Goal: Task Accomplishment & Management: Manage account settings

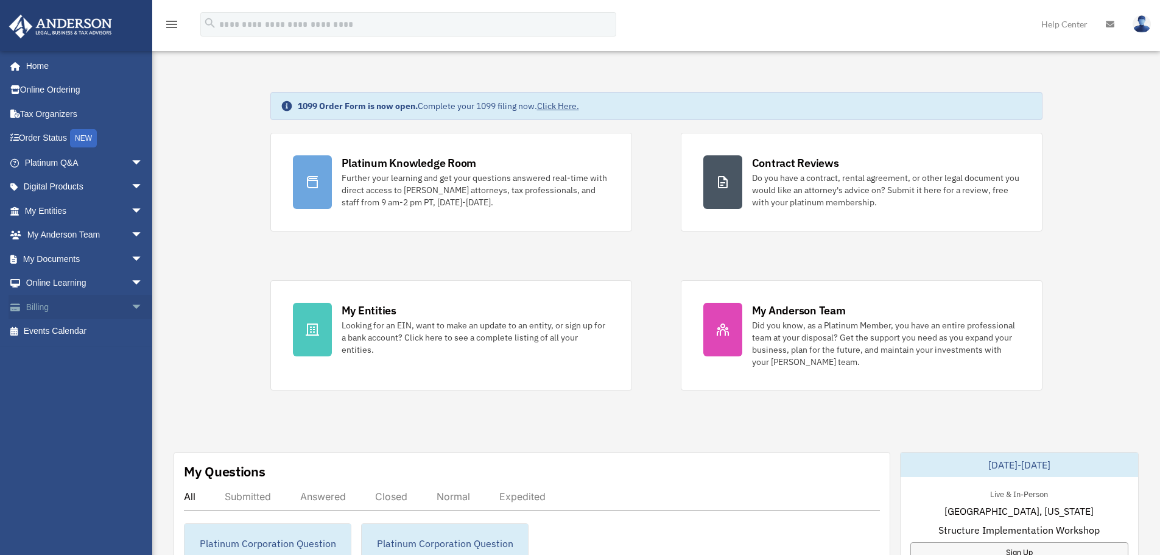
click at [44, 306] on link "Billing arrow_drop_down" at bounding box center [85, 307] width 153 height 24
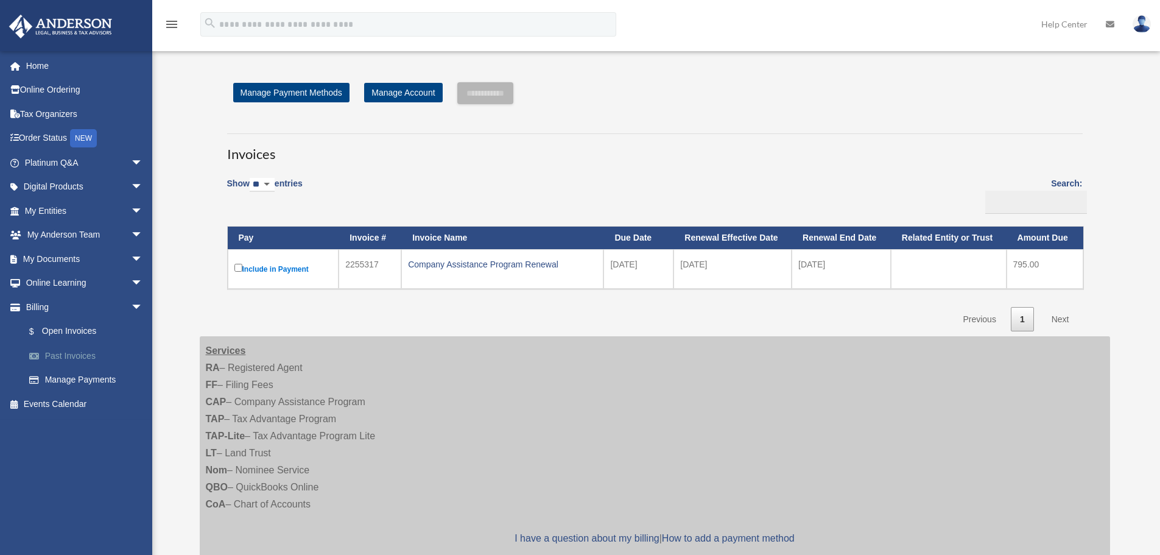
click at [67, 353] on link "Past Invoices" at bounding box center [89, 355] width 144 height 24
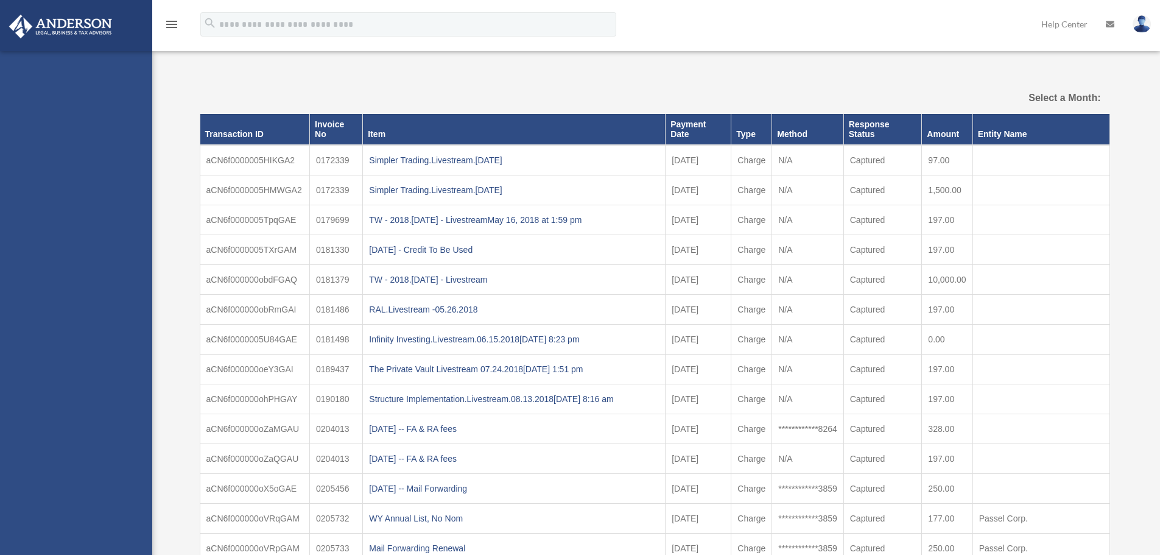
select select
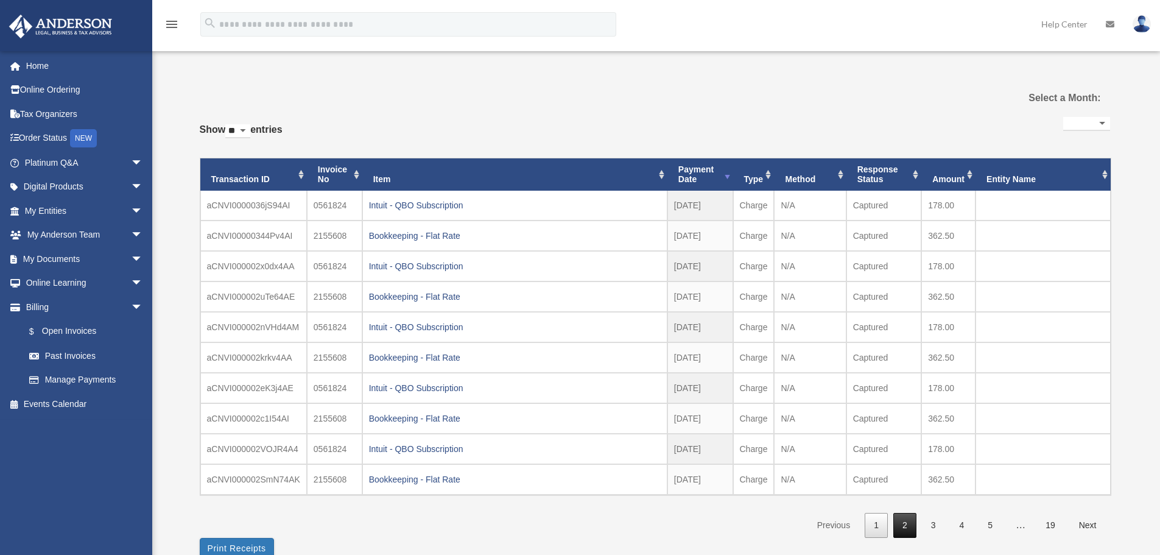
click at [906, 524] on link "2" at bounding box center [904, 525] width 23 height 25
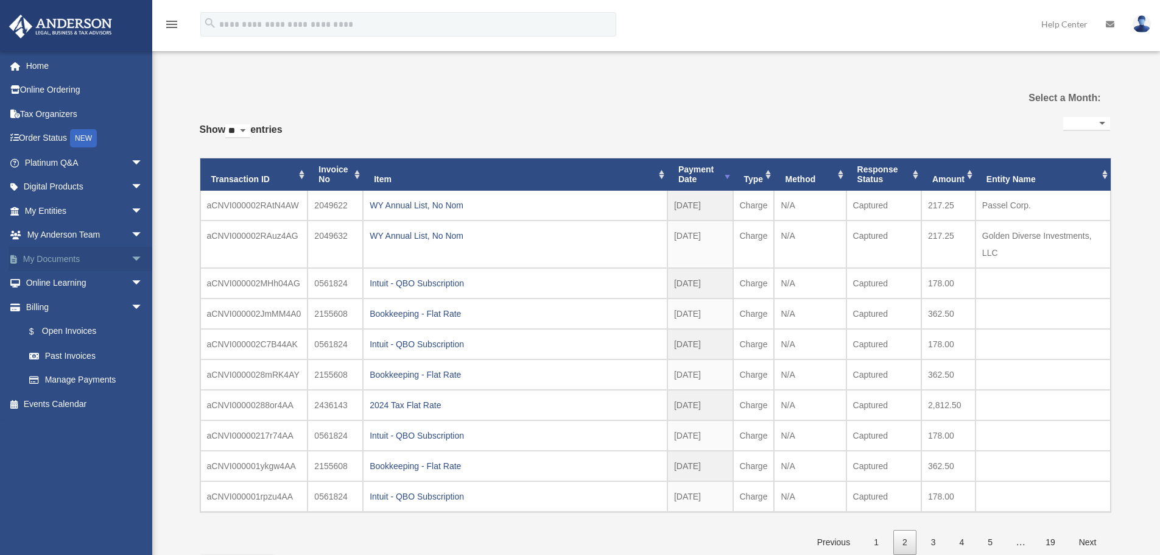
click at [91, 259] on link "My Documents arrow_drop_down" at bounding box center [85, 259] width 153 height 24
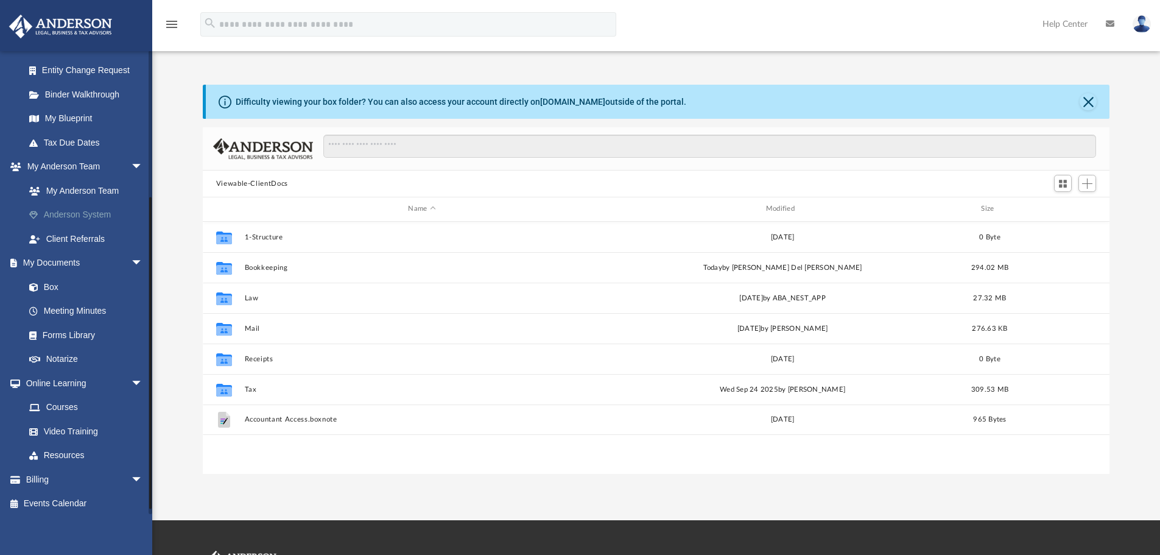
scroll to position [217, 0]
click at [49, 281] on link "Box" at bounding box center [89, 282] width 144 height 24
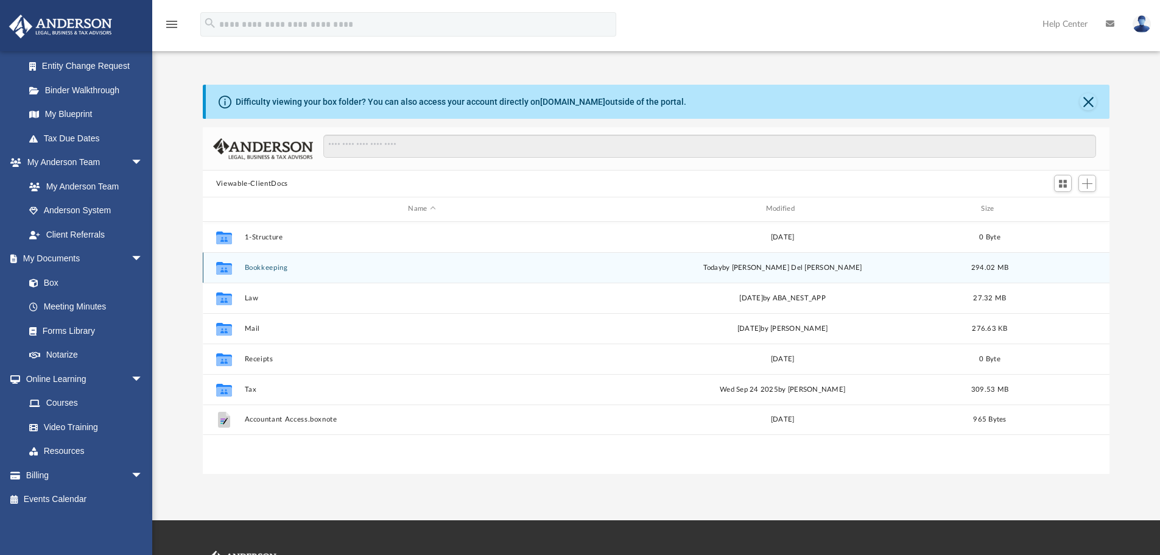
click at [267, 267] on button "Bookkeeping" at bounding box center [421, 268] width 355 height 8
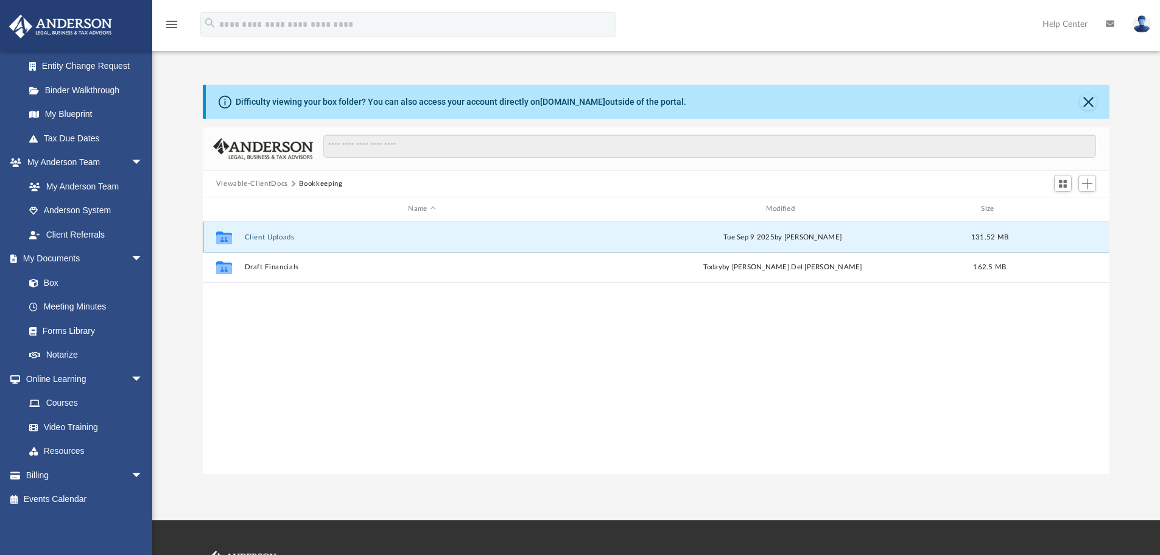
click at [273, 237] on button "Client Uploads" at bounding box center [421, 237] width 355 height 8
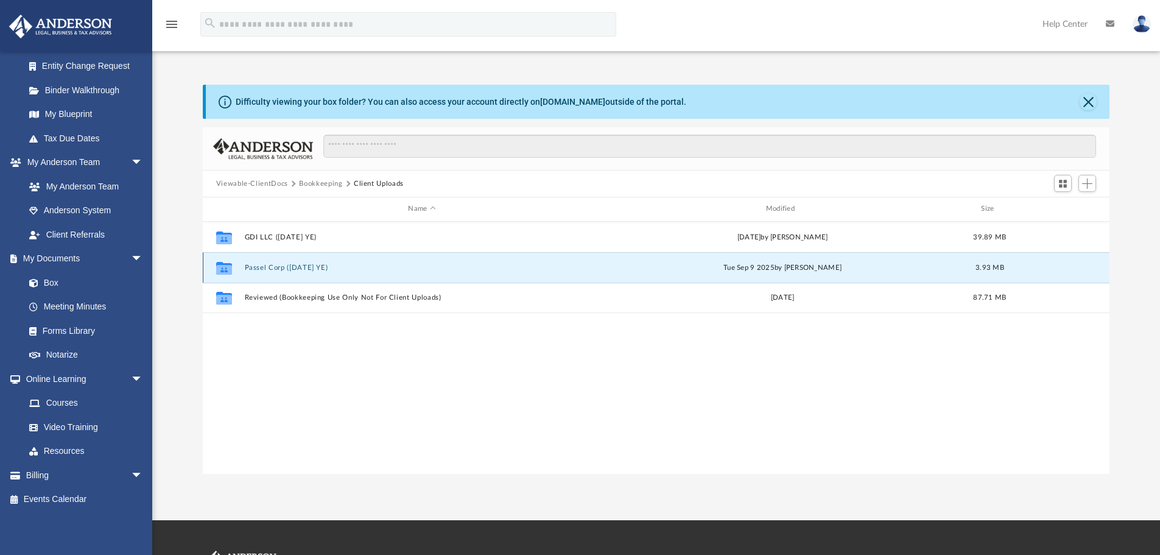
click at [300, 265] on button "Passel Corp (1120 June YE)" at bounding box center [421, 268] width 355 height 8
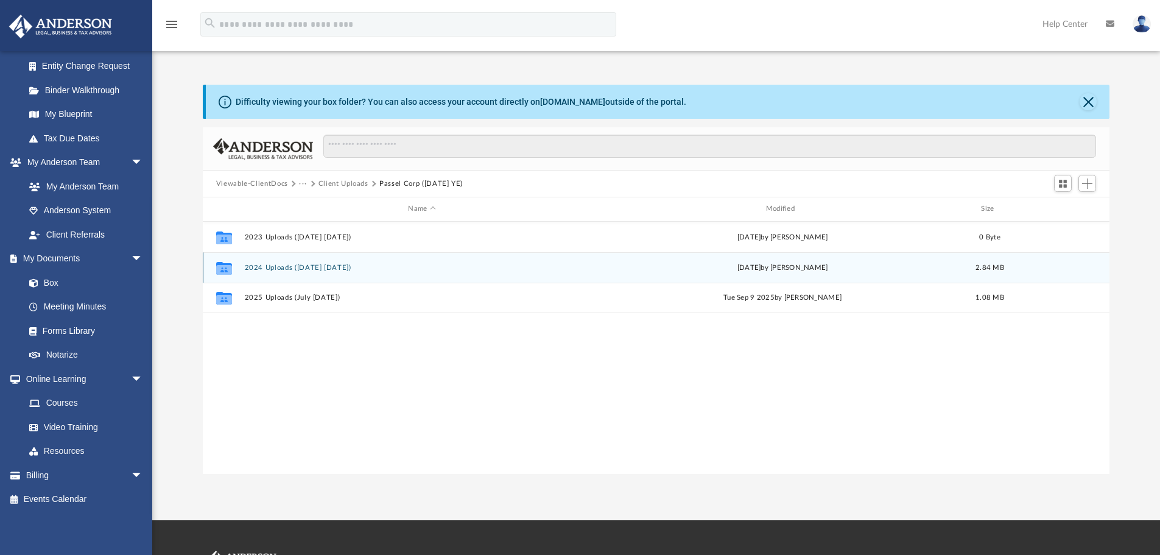
click at [262, 267] on button "2024 Uploads (Jul 24 - Jun 25)" at bounding box center [421, 268] width 355 height 8
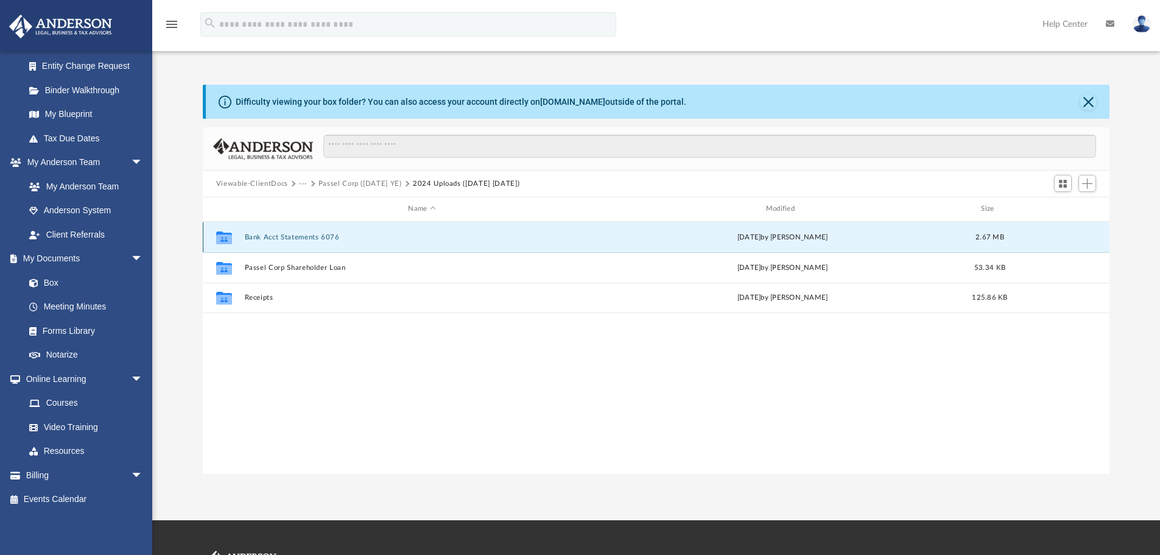
click at [289, 234] on button "Bank Acct Statements 6076" at bounding box center [421, 237] width 355 height 8
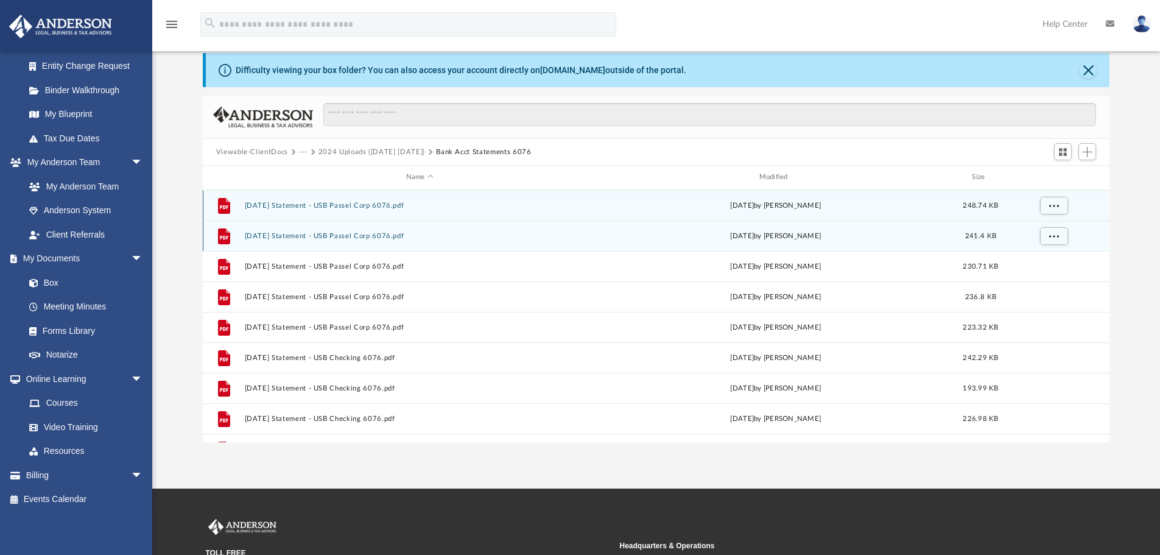
scroll to position [61, 0]
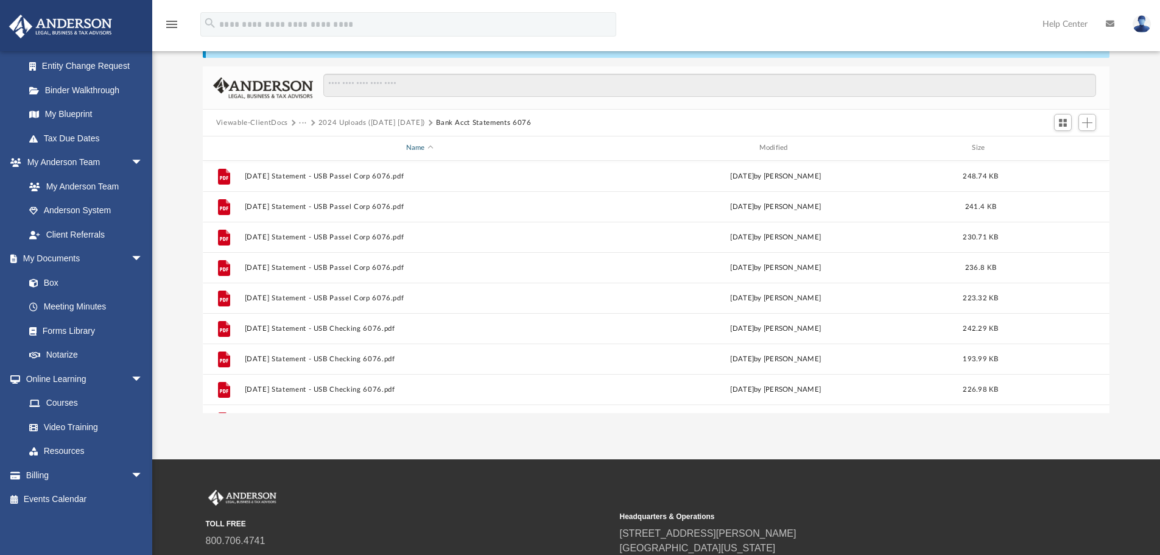
click at [418, 149] on div "Name" at bounding box center [419, 147] width 351 height 11
click at [418, 148] on div "Name" at bounding box center [419, 147] width 351 height 11
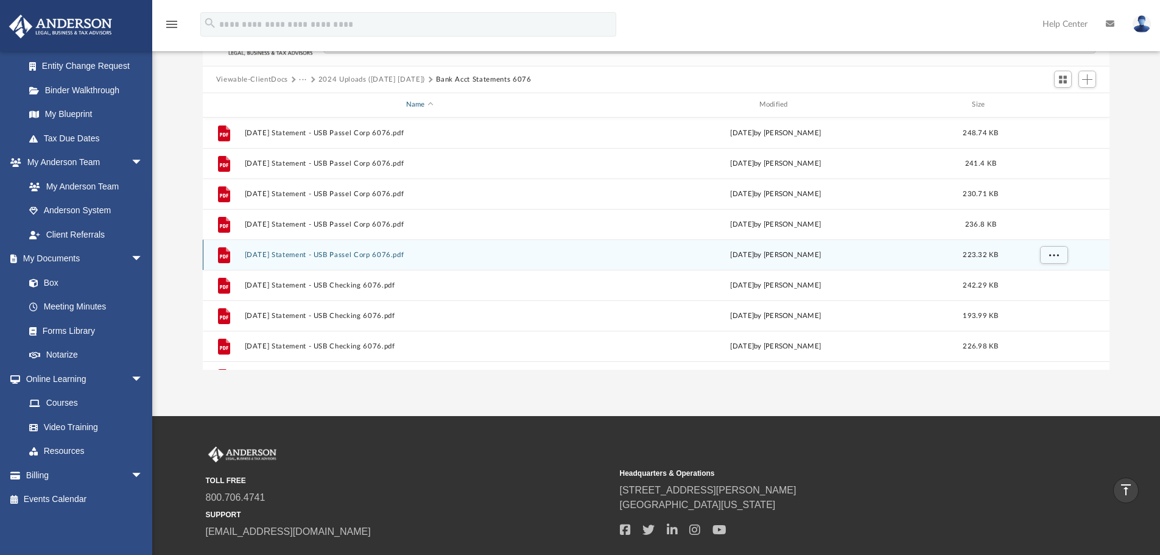
scroll to position [0, 0]
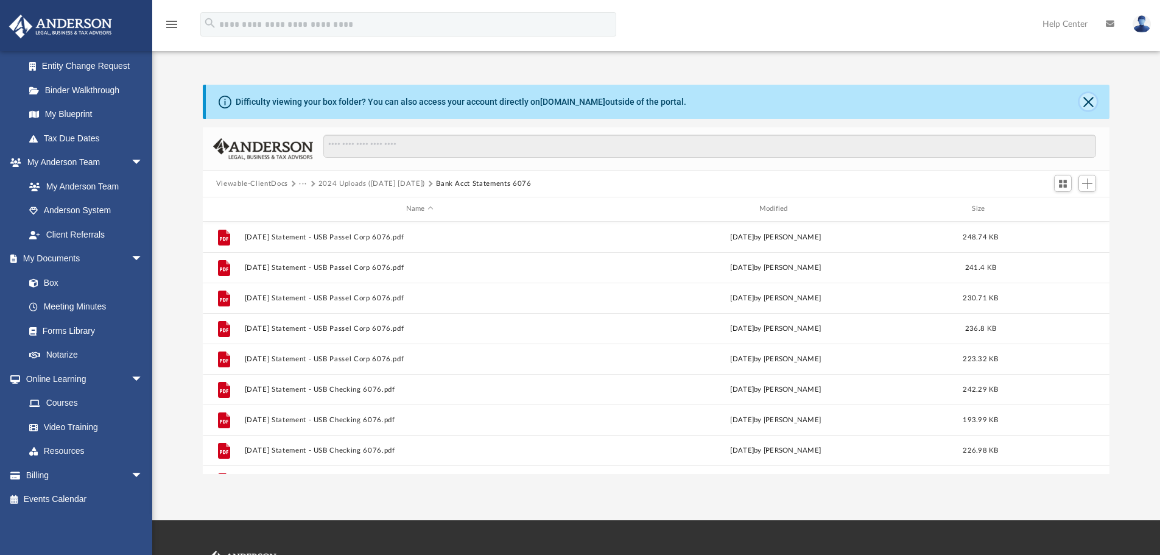
click at [1089, 101] on button "Close" at bounding box center [1088, 101] width 17 height 17
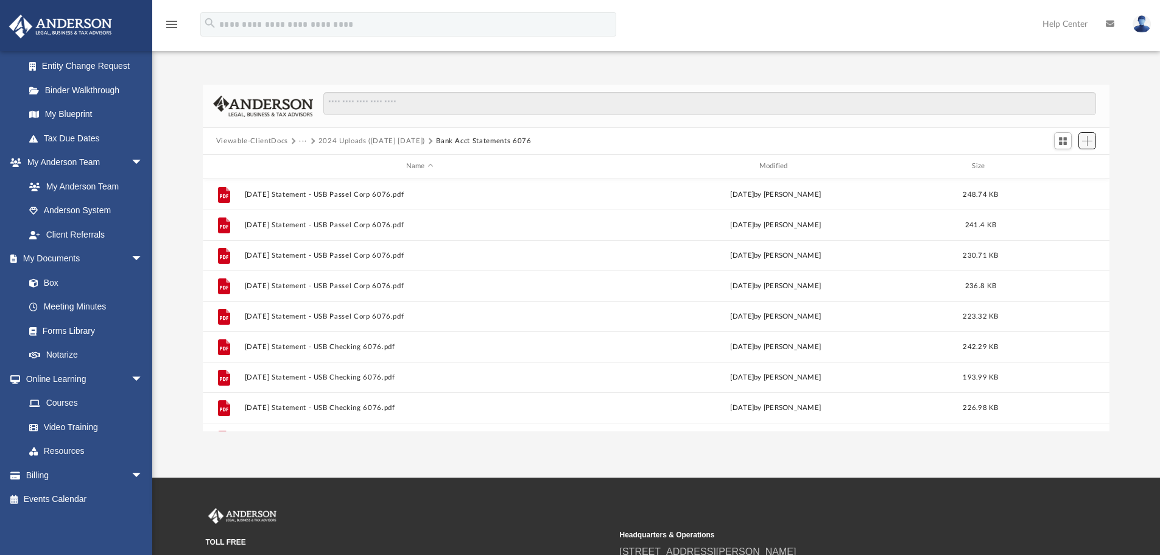
click at [1086, 139] on span "Add" at bounding box center [1087, 141] width 10 height 10
click at [1057, 165] on li "Upload" at bounding box center [1069, 165] width 39 height 13
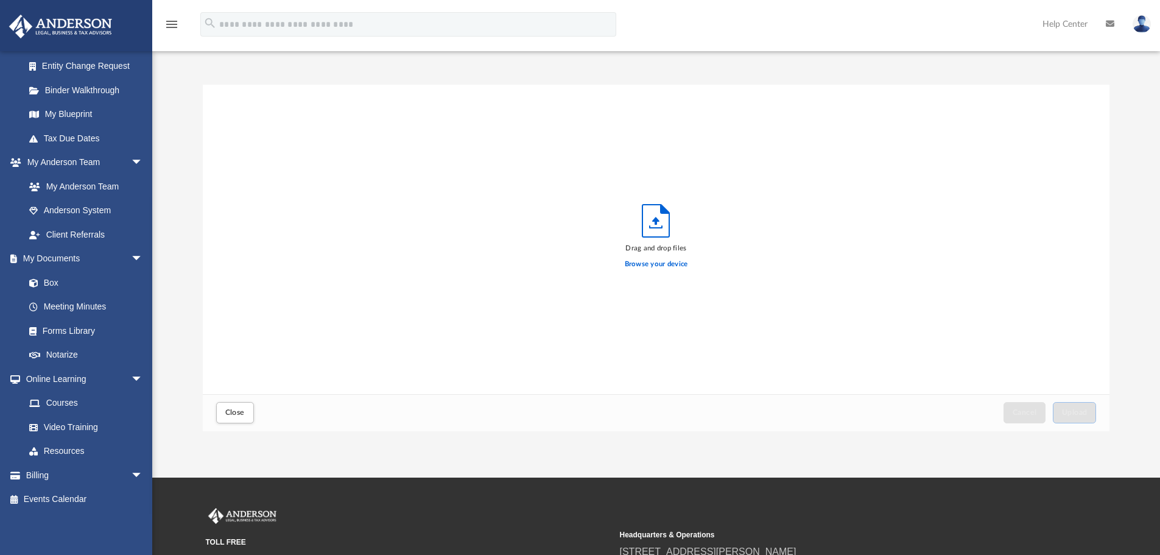
scroll to position [300, 897]
click at [670, 263] on label "Browse your device" at bounding box center [656, 264] width 63 height 11
click at [0, 0] on input "Browse your device" at bounding box center [0, 0] width 0 height 0
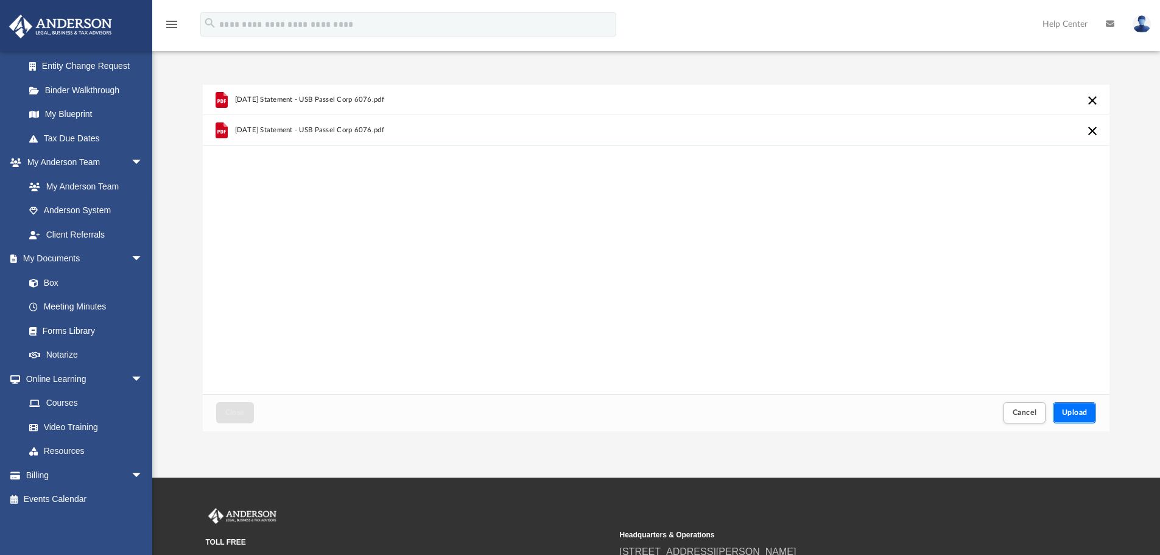
click at [1071, 412] on span "Upload" at bounding box center [1075, 412] width 26 height 7
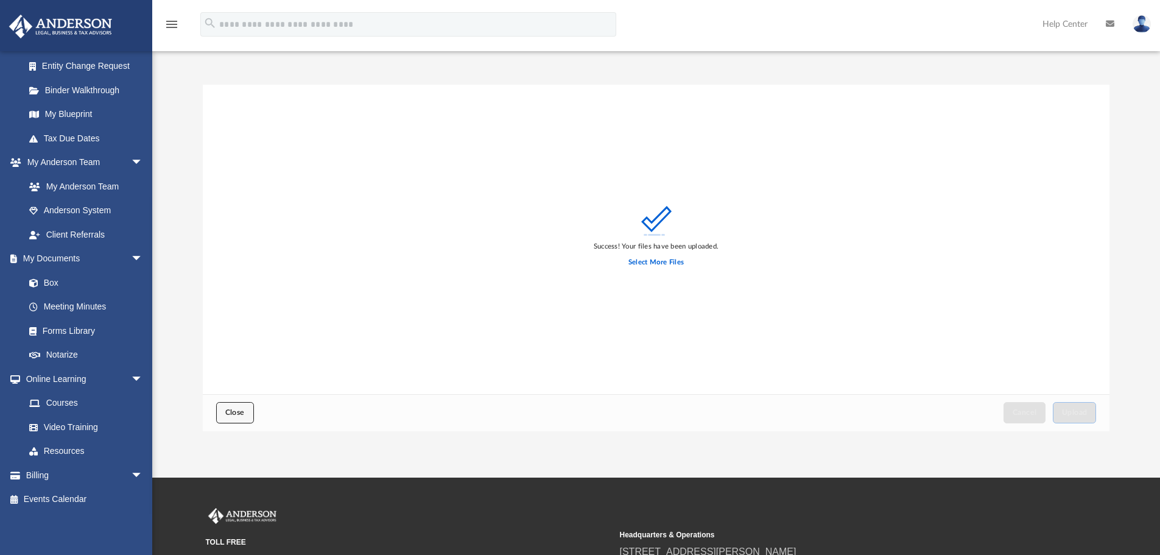
click at [237, 409] on span "Close" at bounding box center [234, 412] width 19 height 7
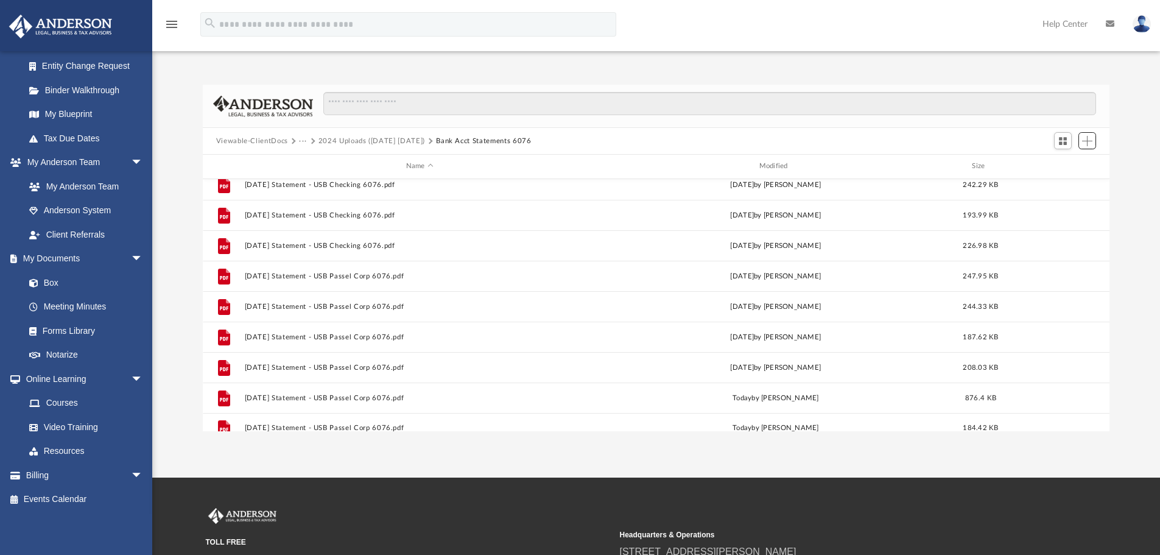
scroll to position [174, 0]
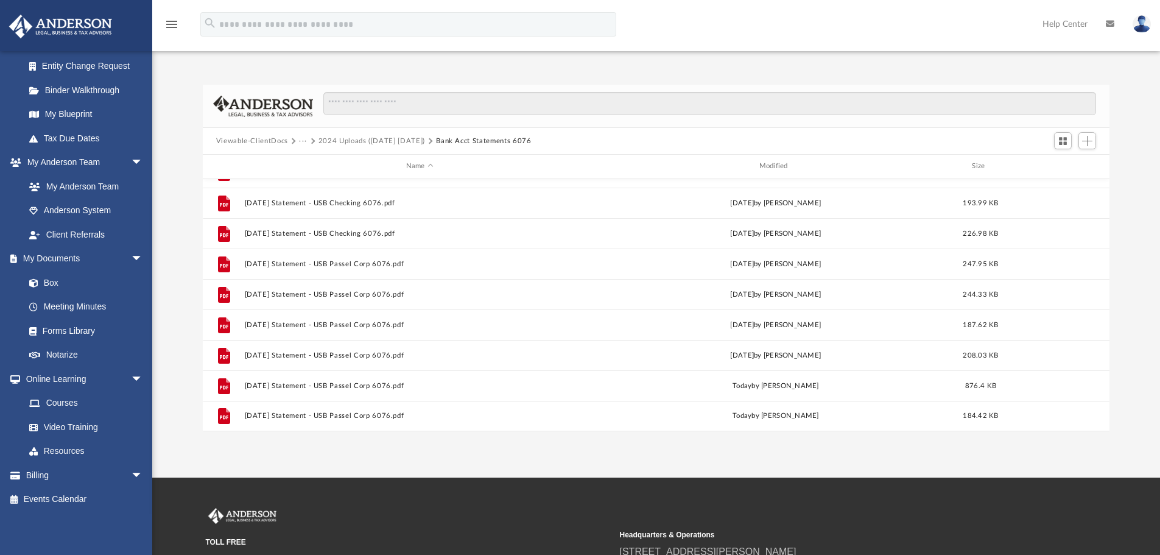
click at [363, 139] on button "2024 Uploads (Jul 24 - Jun 25)" at bounding box center [371, 141] width 107 height 11
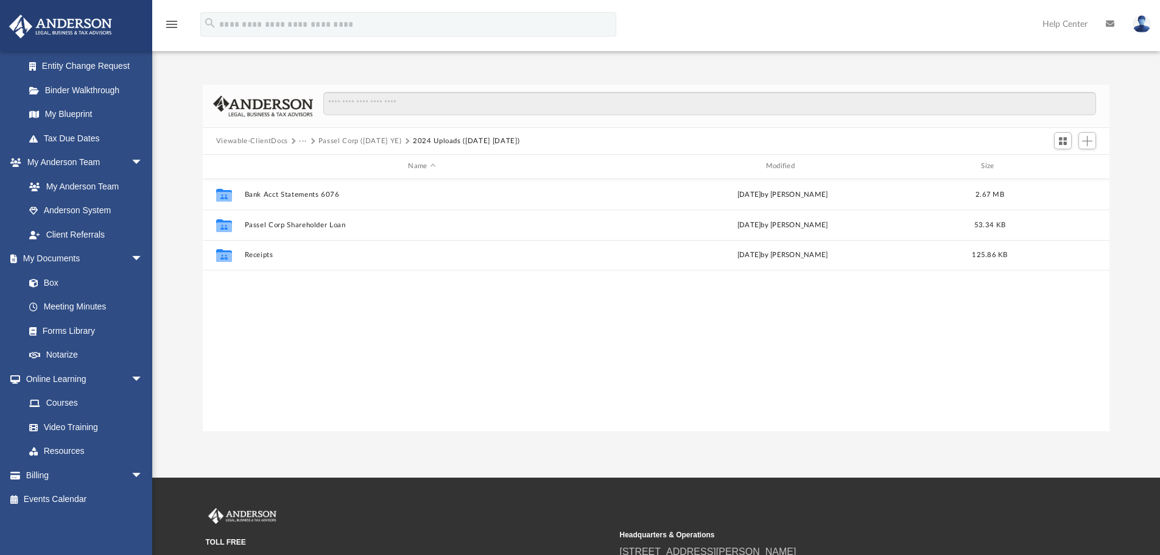
scroll to position [0, 0]
click at [334, 139] on button "Passel Corp (1120 June YE)" at bounding box center [359, 141] width 83 height 11
click at [345, 139] on button "Client Uploads" at bounding box center [343, 141] width 50 height 11
click at [364, 139] on button "Client Uploads" at bounding box center [379, 141] width 50 height 11
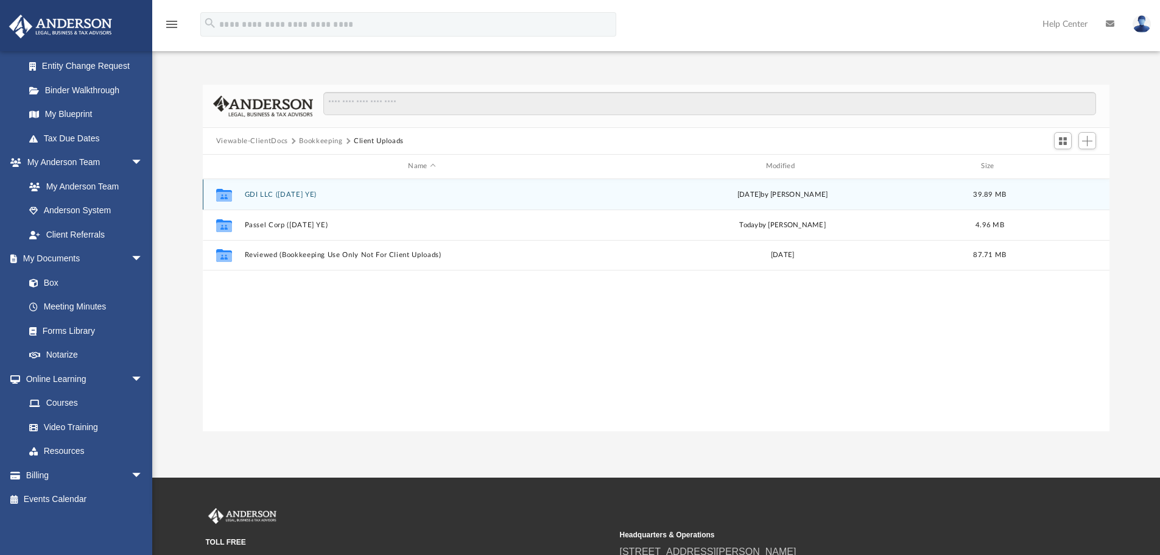
click at [261, 194] on button "GDI LLC (1120 Dec YE)" at bounding box center [421, 195] width 355 height 8
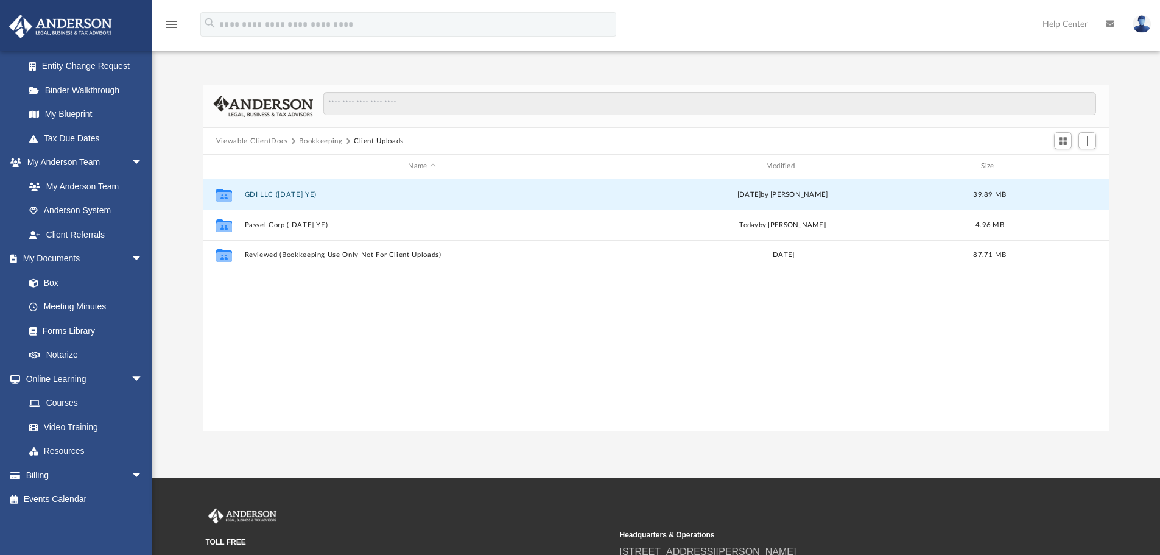
click at [261, 194] on button "GDI LLC (1120 Dec YE)" at bounding box center [421, 195] width 355 height 8
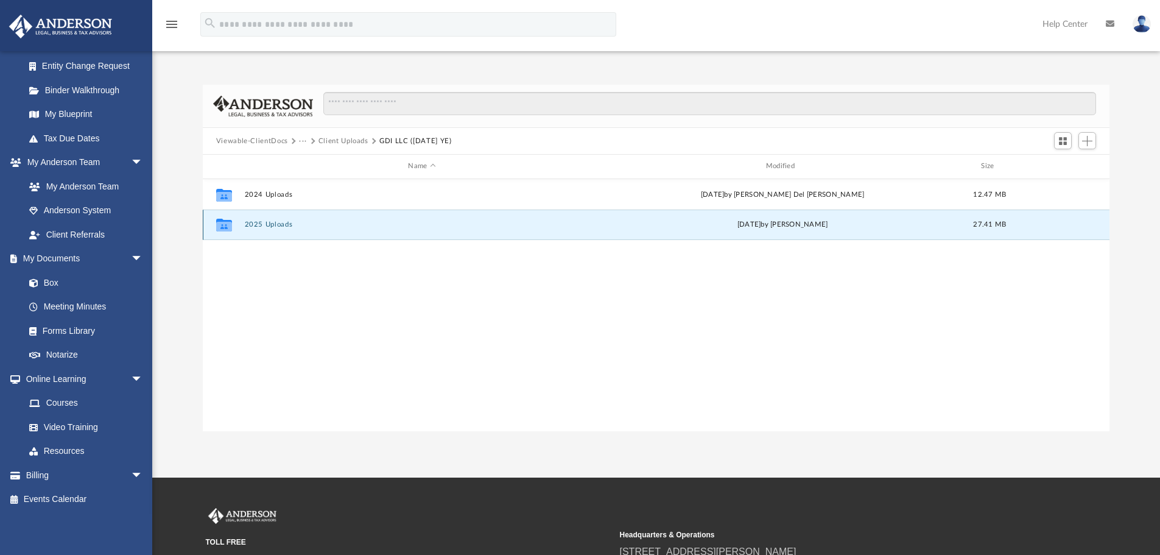
click at [253, 221] on button "2025 Uploads" at bounding box center [421, 224] width 355 height 8
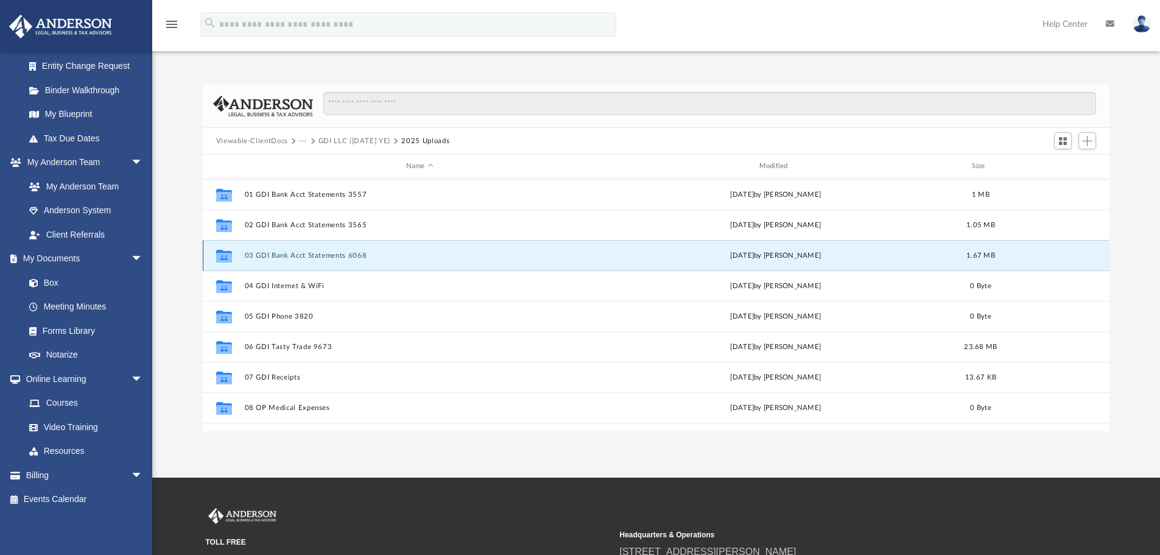
click at [288, 251] on button "03 GDI Bank Acct Statements 6068" at bounding box center [419, 255] width 351 height 8
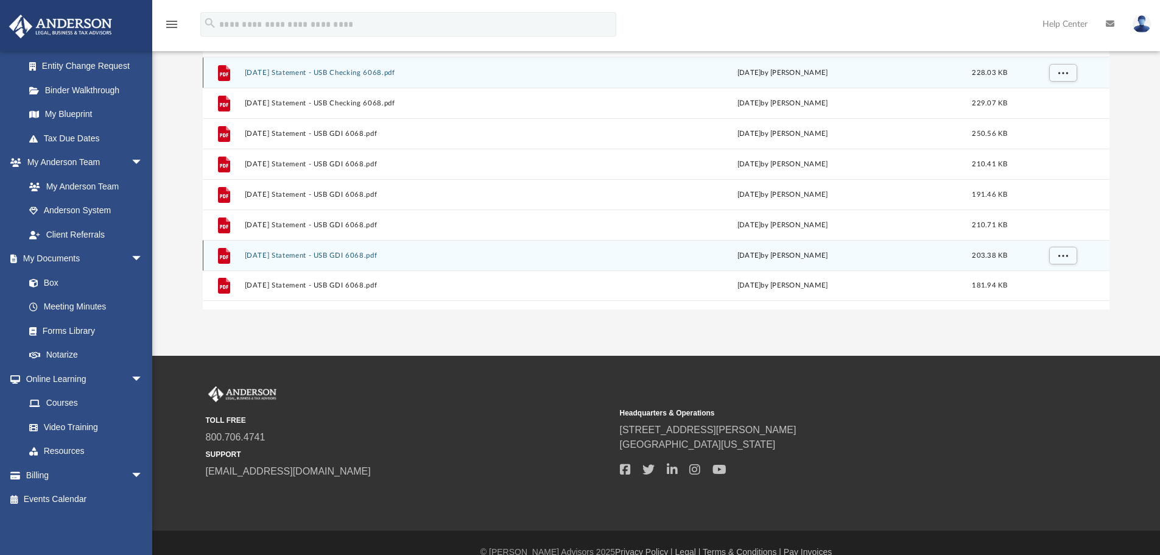
scroll to position [61, 0]
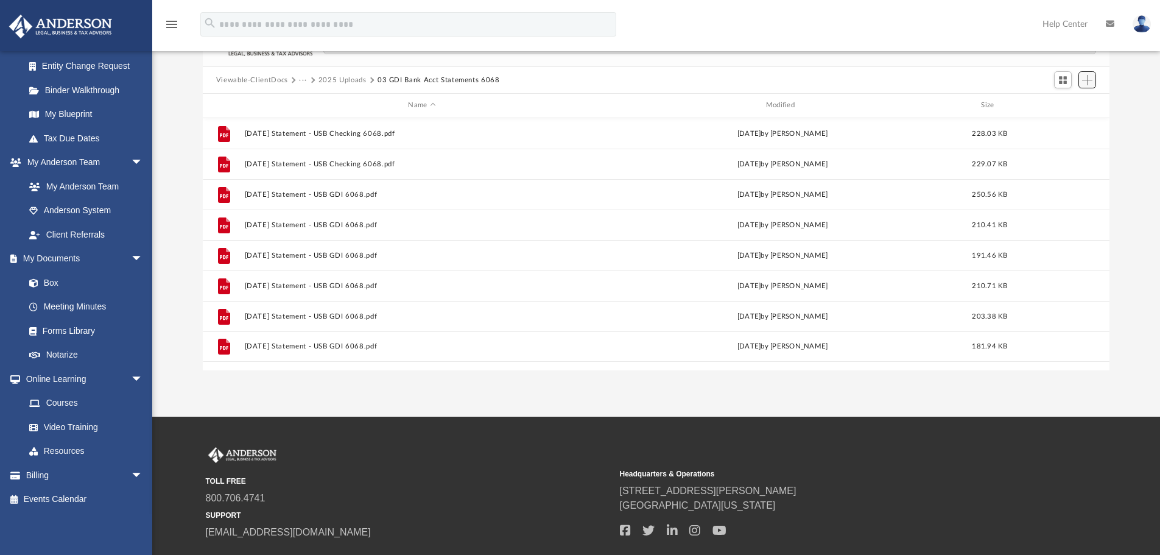
click at [1086, 77] on span "Add" at bounding box center [1087, 80] width 10 height 10
click at [1059, 102] on li "Upload" at bounding box center [1069, 104] width 39 height 13
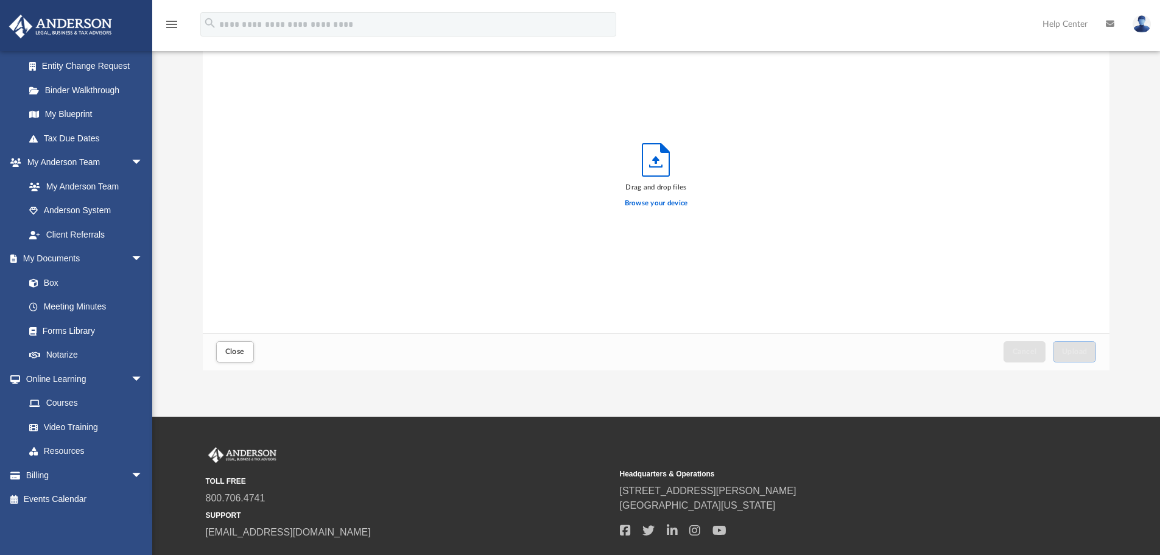
scroll to position [300, 897]
click at [656, 204] on label "Browse your device" at bounding box center [656, 203] width 63 height 11
click at [0, 0] on input "Browse your device" at bounding box center [0, 0] width 0 height 0
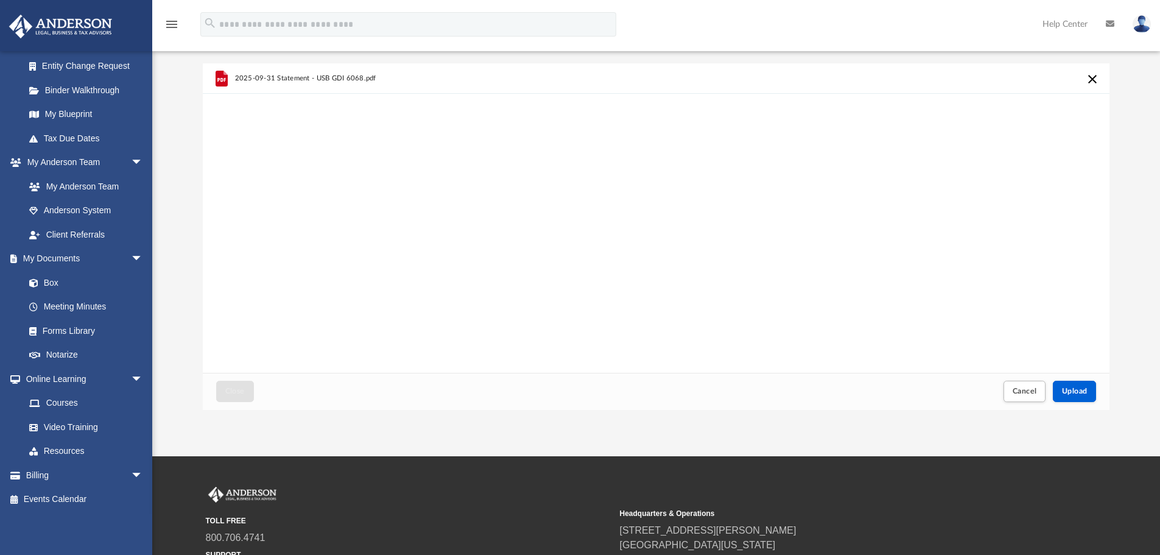
scroll to position [0, 0]
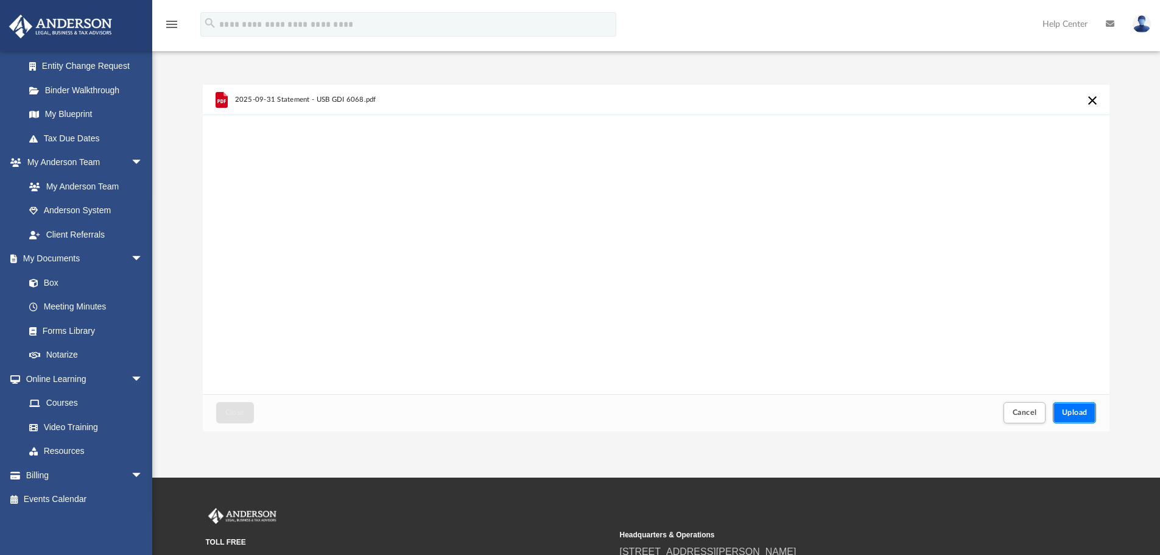
click at [1073, 412] on span "Upload" at bounding box center [1075, 412] width 26 height 7
click at [231, 409] on span "Close" at bounding box center [234, 412] width 19 height 7
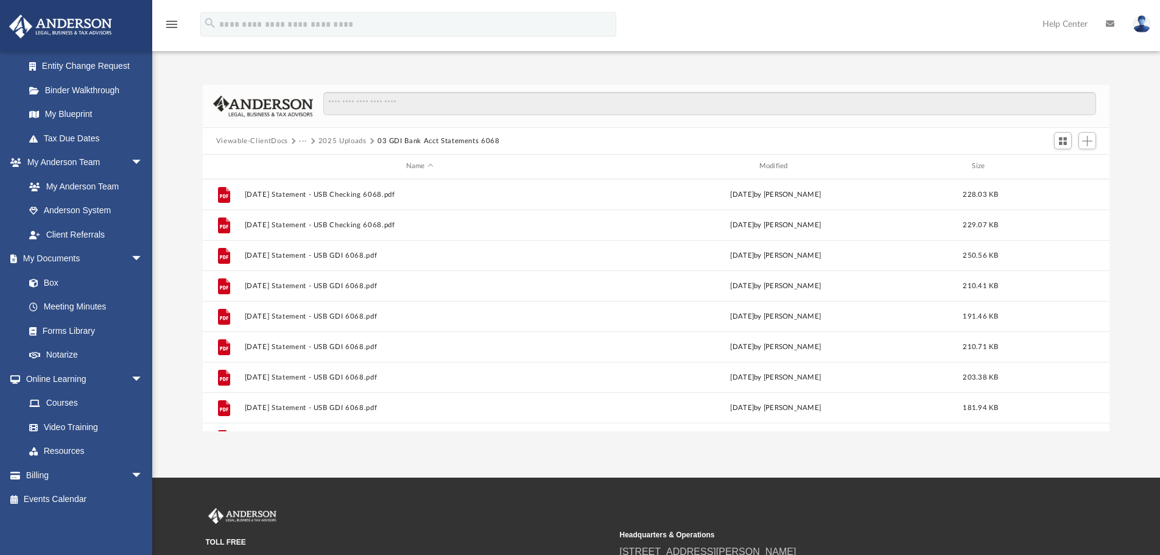
click at [341, 142] on button "2025 Uploads" at bounding box center [342, 141] width 48 height 11
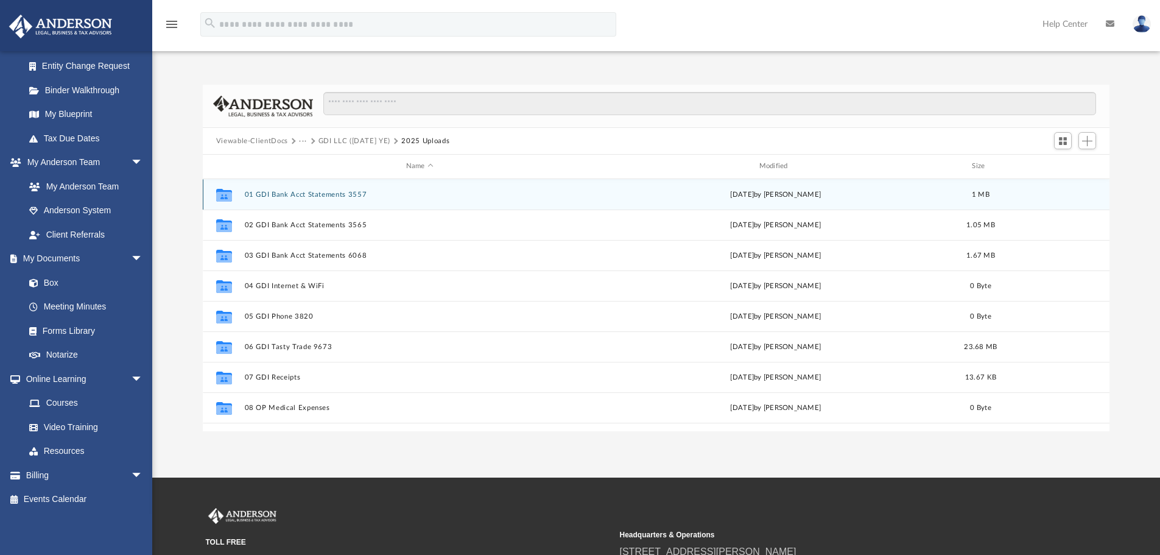
click at [307, 192] on button "01 GDI Bank Acct Statements 3557" at bounding box center [419, 195] width 351 height 8
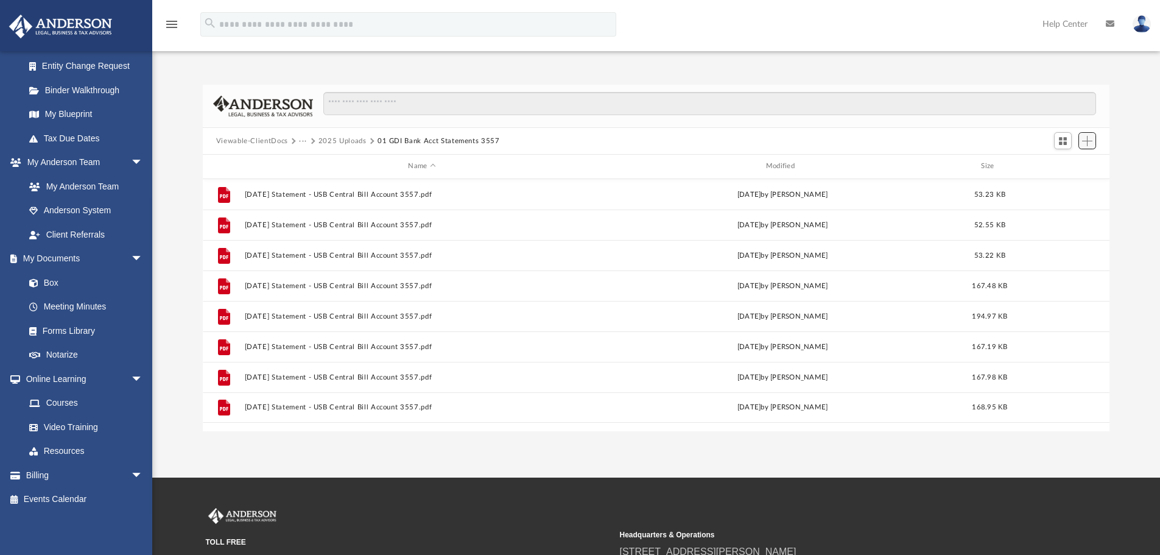
click at [1088, 141] on span "Add" at bounding box center [1087, 141] width 10 height 10
click at [1059, 163] on li "Upload" at bounding box center [1069, 165] width 39 height 13
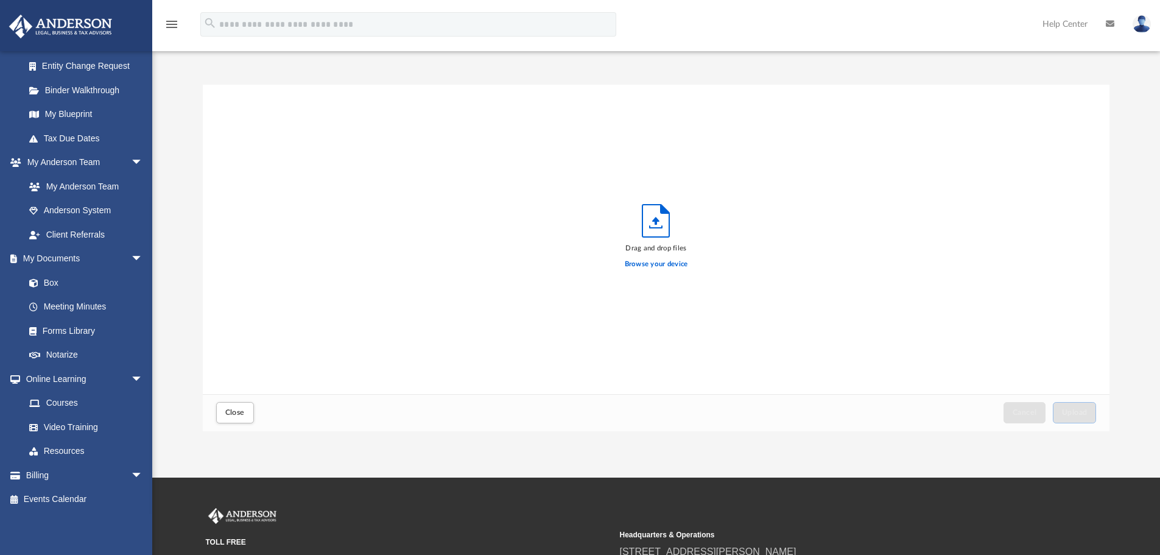
scroll to position [300, 897]
click at [655, 262] on label "Browse your device" at bounding box center [656, 264] width 63 height 11
click at [0, 0] on input "Browse your device" at bounding box center [0, 0] width 0 height 0
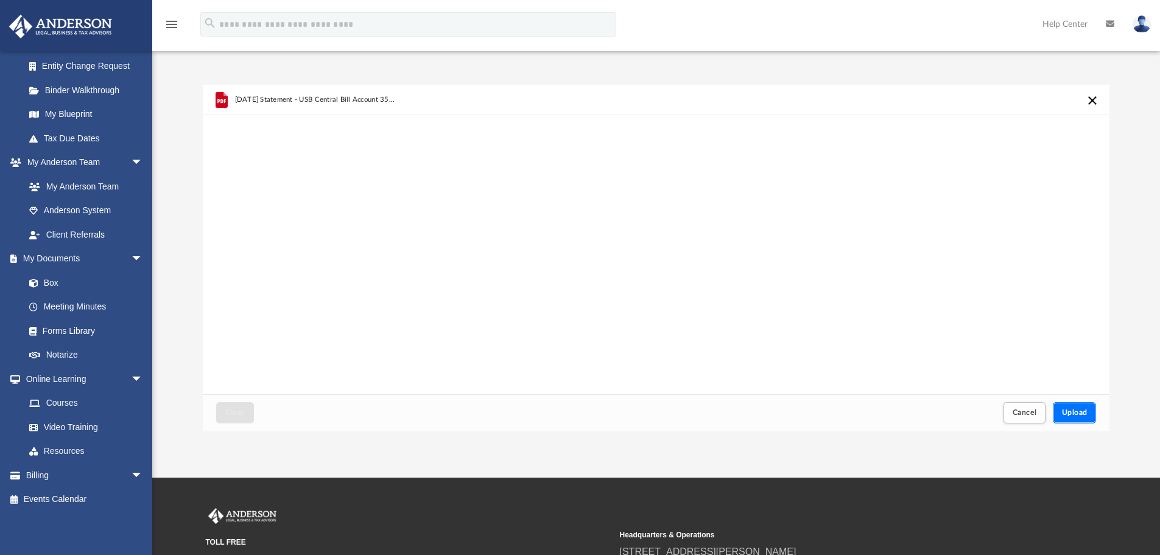
click at [1075, 409] on span "Upload" at bounding box center [1075, 412] width 26 height 7
click at [239, 410] on span "Close" at bounding box center [234, 412] width 19 height 7
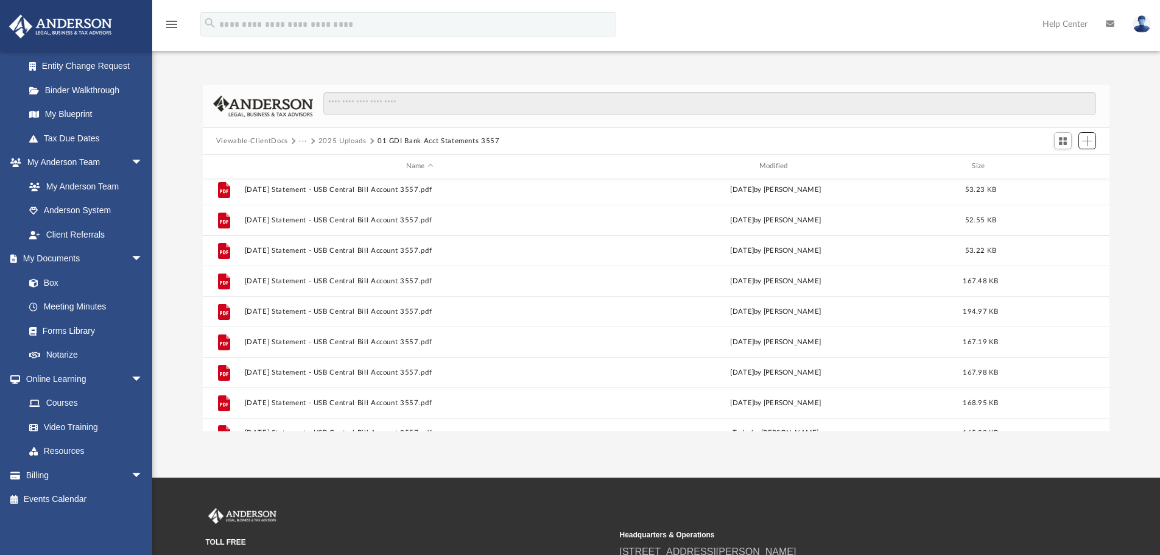
scroll to position [0, 0]
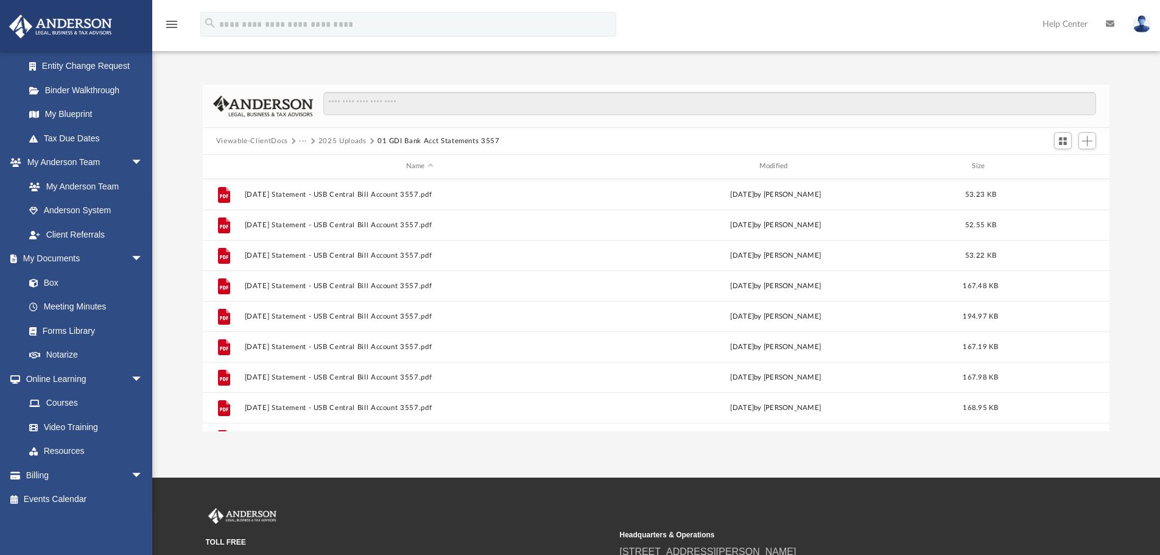
click at [353, 140] on button "2025 Uploads" at bounding box center [342, 141] width 48 height 11
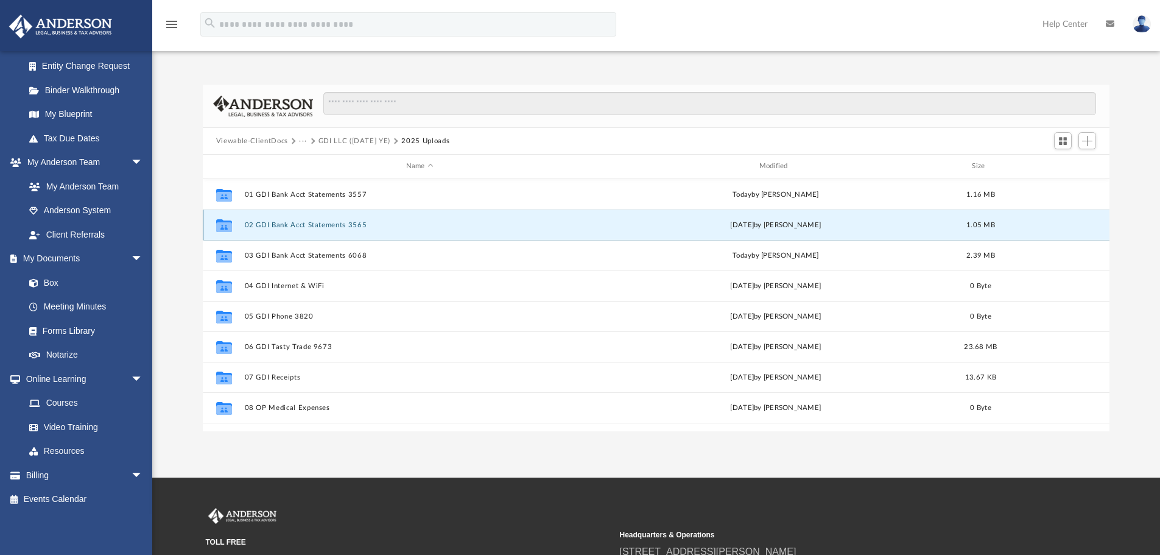
click at [314, 222] on button "02 GDI Bank Acct Statements 3565" at bounding box center [419, 225] width 351 height 8
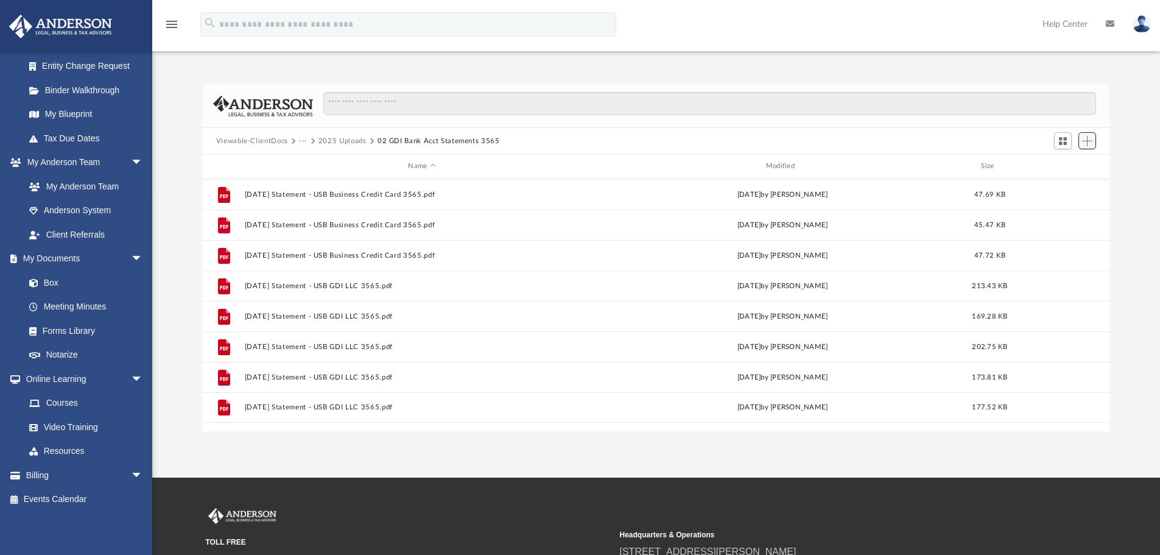
click at [1090, 142] on span "Add" at bounding box center [1087, 141] width 10 height 10
click at [1061, 163] on li "Upload" at bounding box center [1069, 165] width 39 height 13
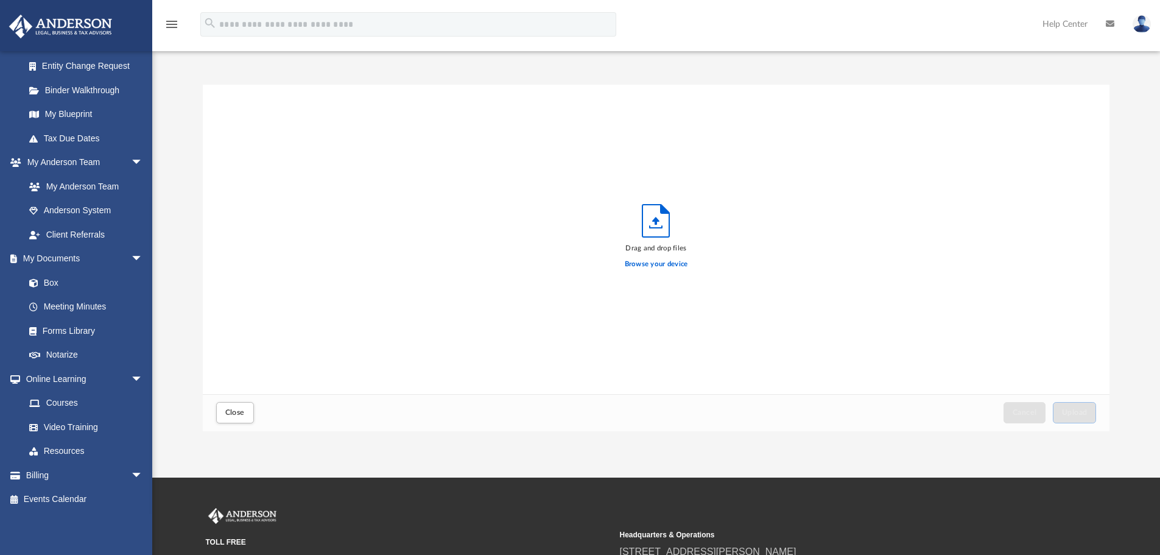
scroll to position [300, 897]
click at [665, 262] on label "Browse your device" at bounding box center [656, 264] width 63 height 11
click at [0, 0] on input "Browse your device" at bounding box center [0, 0] width 0 height 0
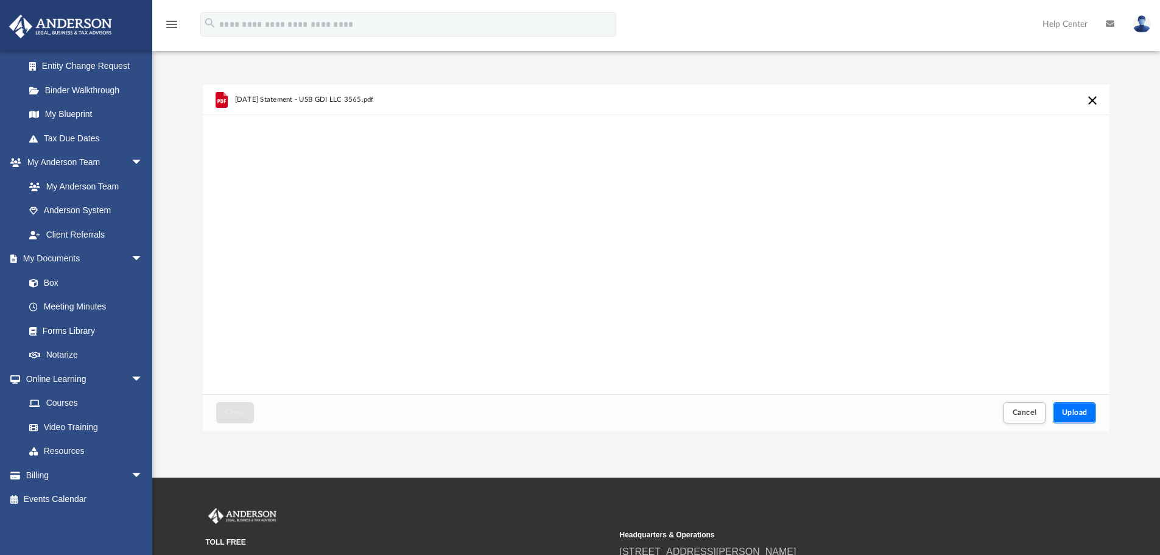
click at [1075, 410] on span "Upload" at bounding box center [1075, 412] width 26 height 7
click at [229, 407] on button "Close" at bounding box center [235, 412] width 38 height 21
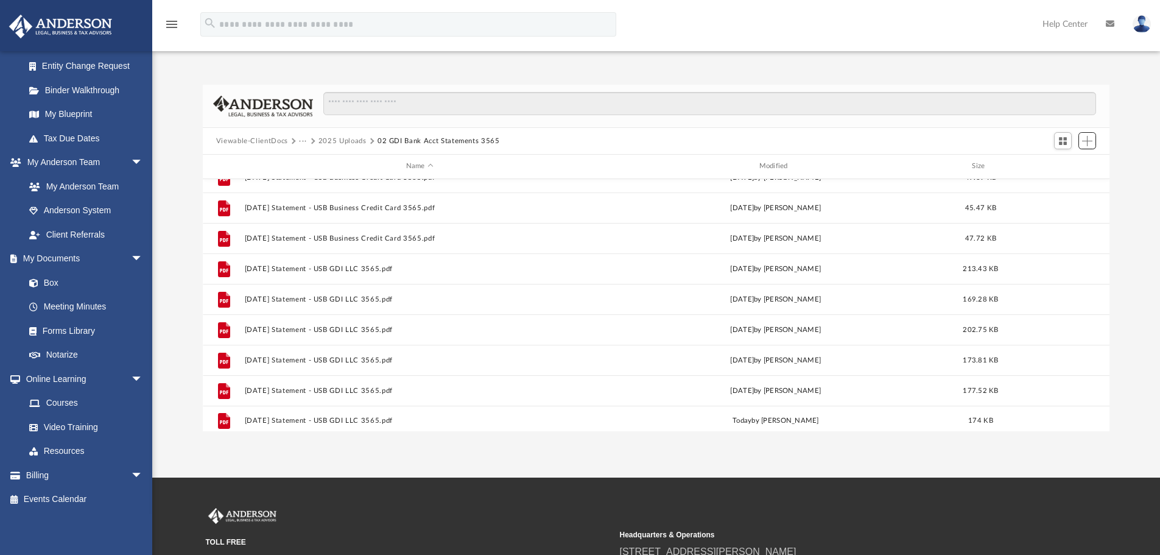
scroll to position [22, 0]
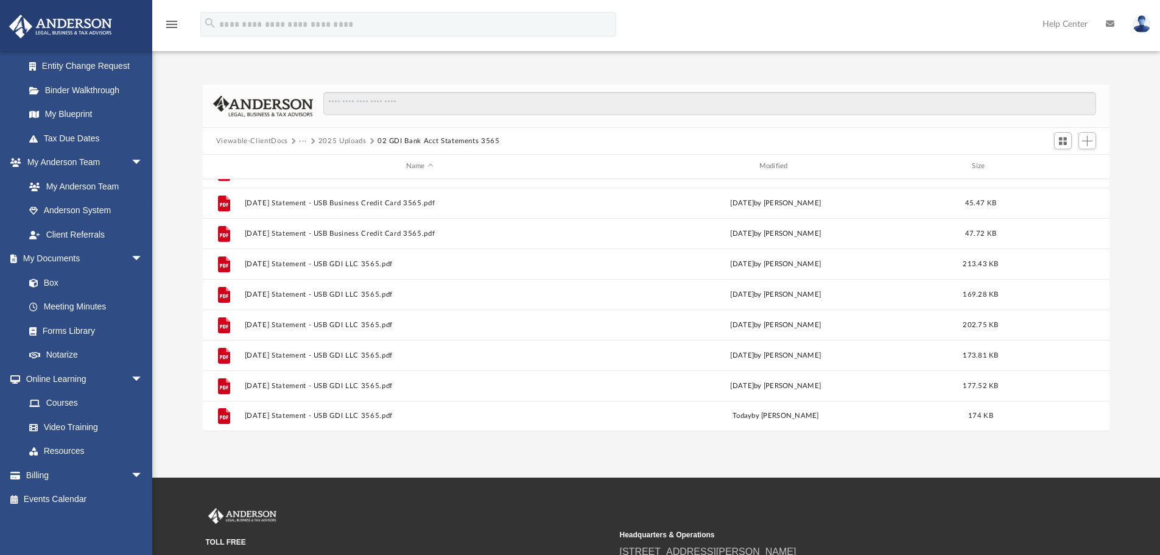
click at [353, 139] on button "2025 Uploads" at bounding box center [342, 141] width 48 height 11
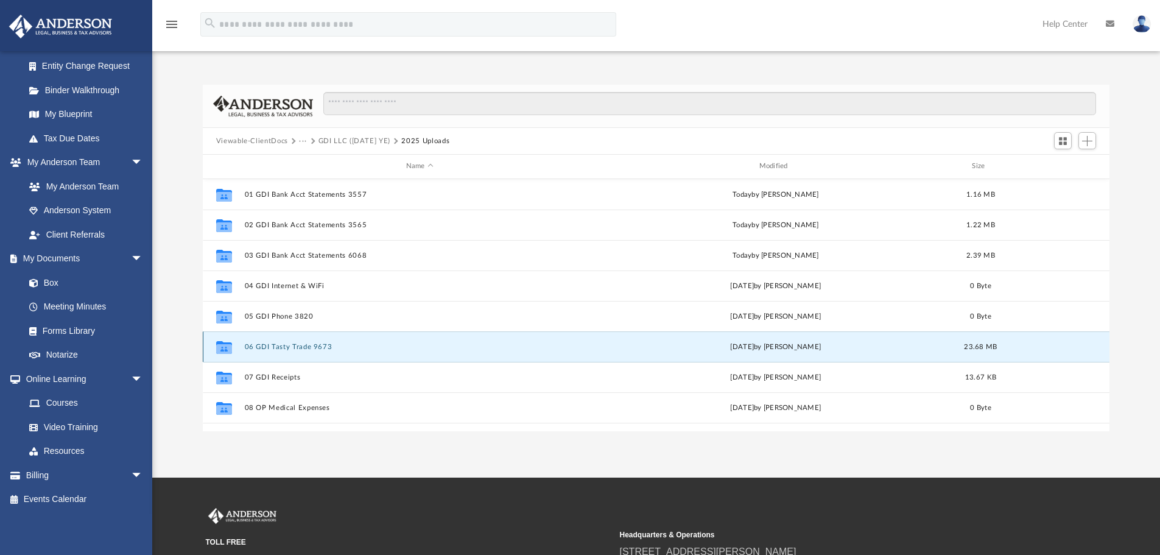
click at [292, 343] on button "06 GDI Tasty Trade 9673" at bounding box center [419, 347] width 351 height 8
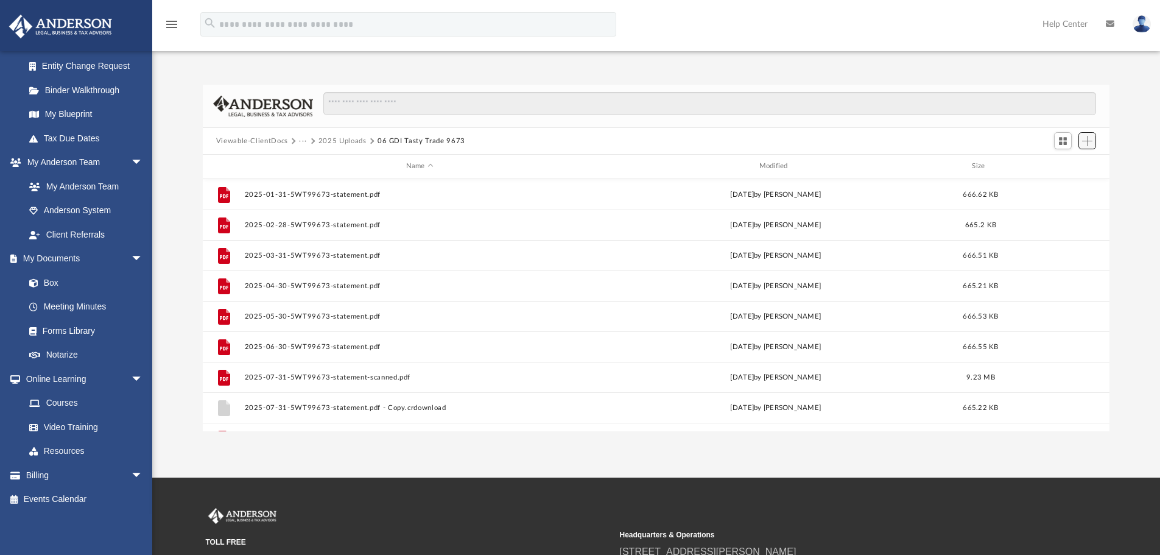
click at [1089, 138] on span "Add" at bounding box center [1087, 141] width 10 height 10
click at [1057, 163] on li "Upload" at bounding box center [1069, 165] width 39 height 13
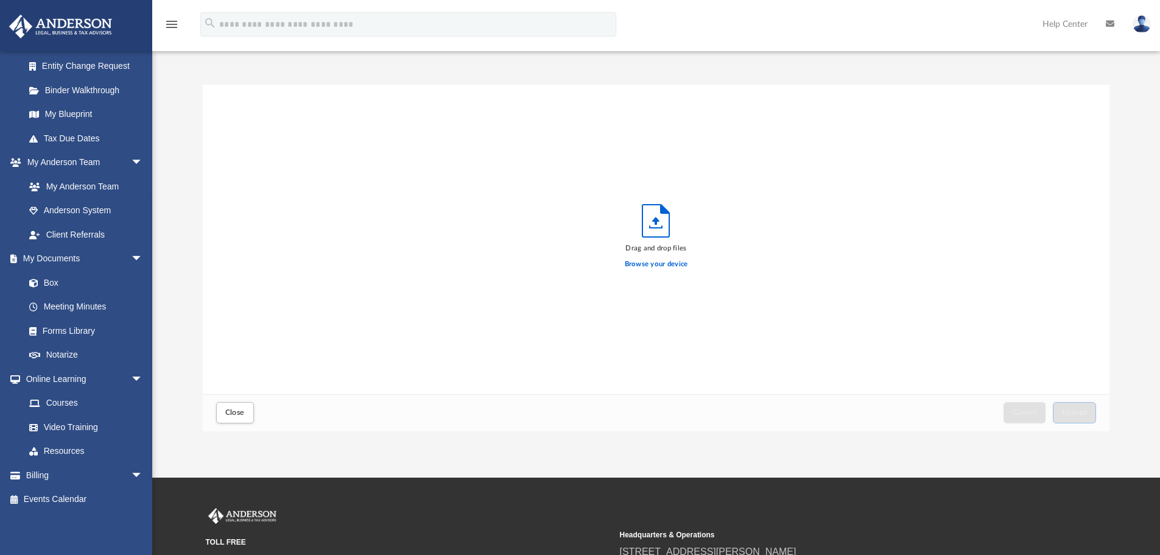
scroll to position [300, 897]
click at [642, 264] on label "Browse your device" at bounding box center [656, 264] width 63 height 11
click at [0, 0] on input "Browse your device" at bounding box center [0, 0] width 0 height 0
click at [1080, 410] on span "Upload" at bounding box center [1075, 412] width 26 height 7
click at [234, 410] on span "Close" at bounding box center [234, 412] width 19 height 7
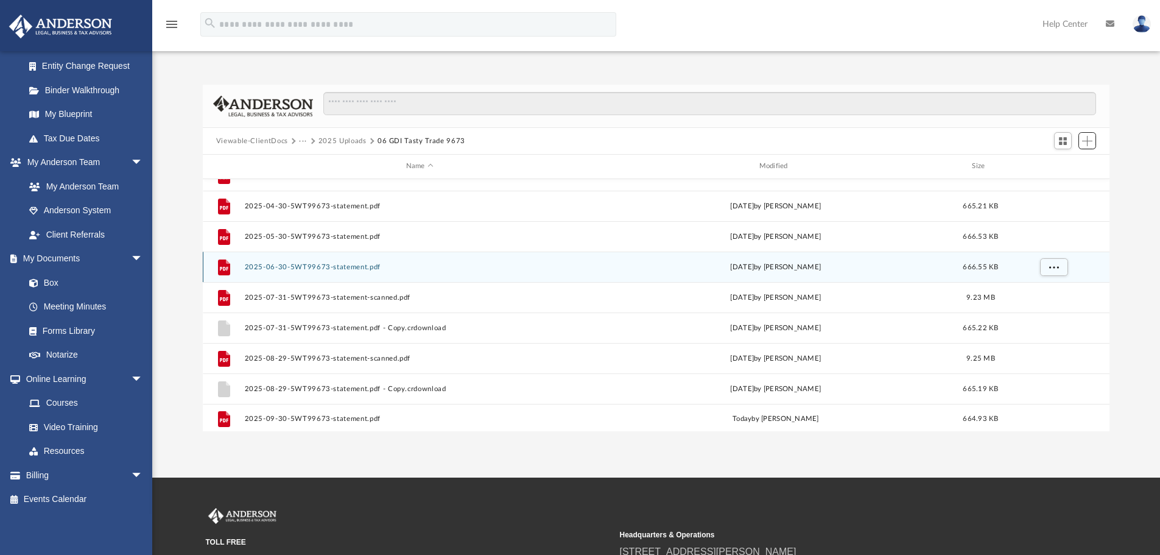
scroll to position [83, 0]
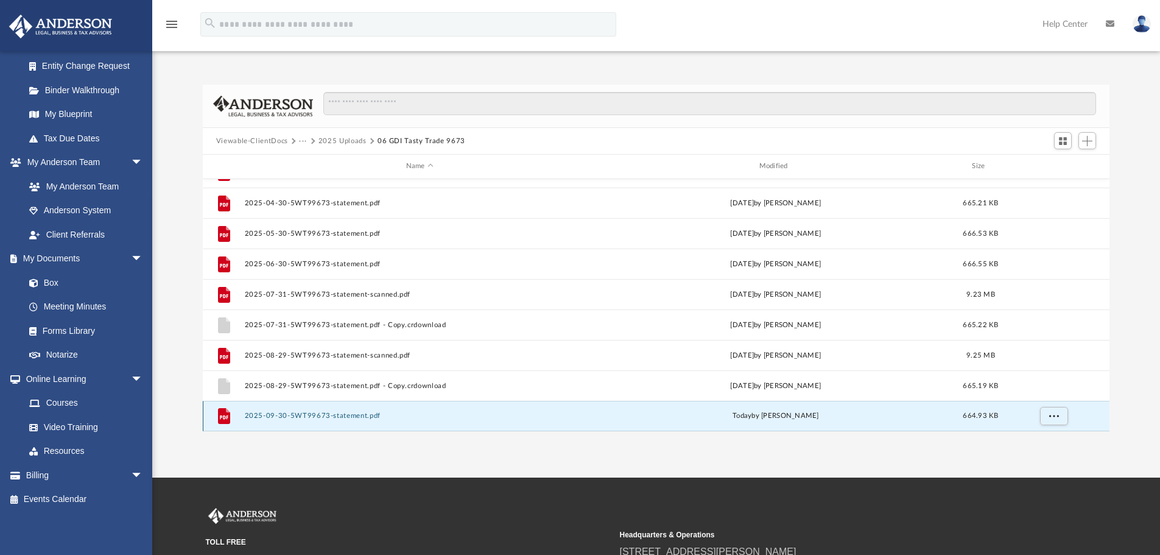
click at [303, 416] on button "2025-09-30-5WT99673-statement.pdf" at bounding box center [419, 416] width 351 height 8
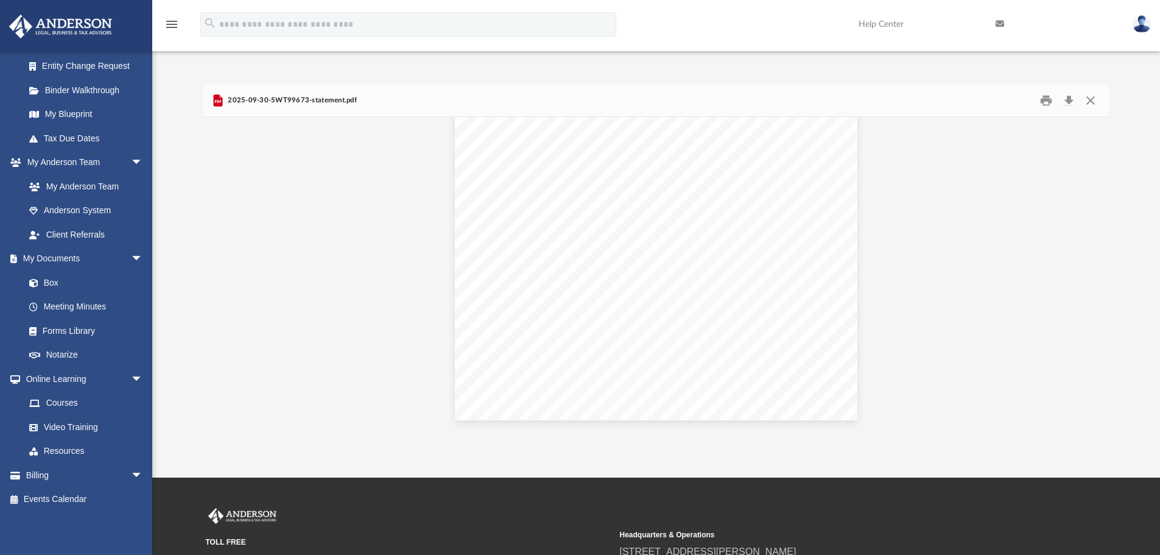
scroll to position [0, 0]
click at [1091, 97] on button "Close" at bounding box center [1091, 100] width 22 height 19
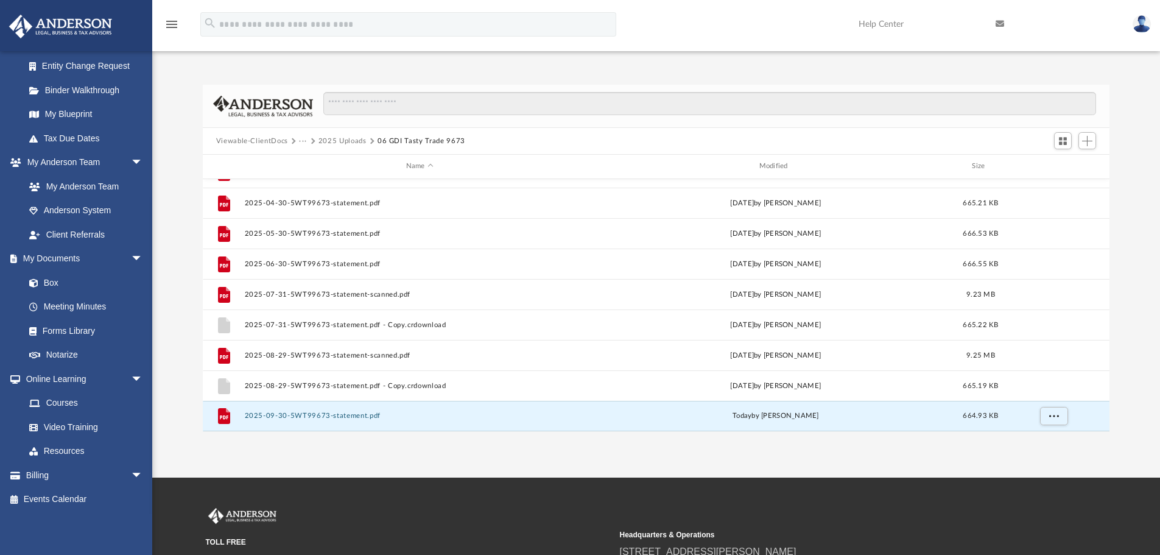
click at [270, 139] on button "Viewable-ClientDocs" at bounding box center [252, 141] width 72 height 11
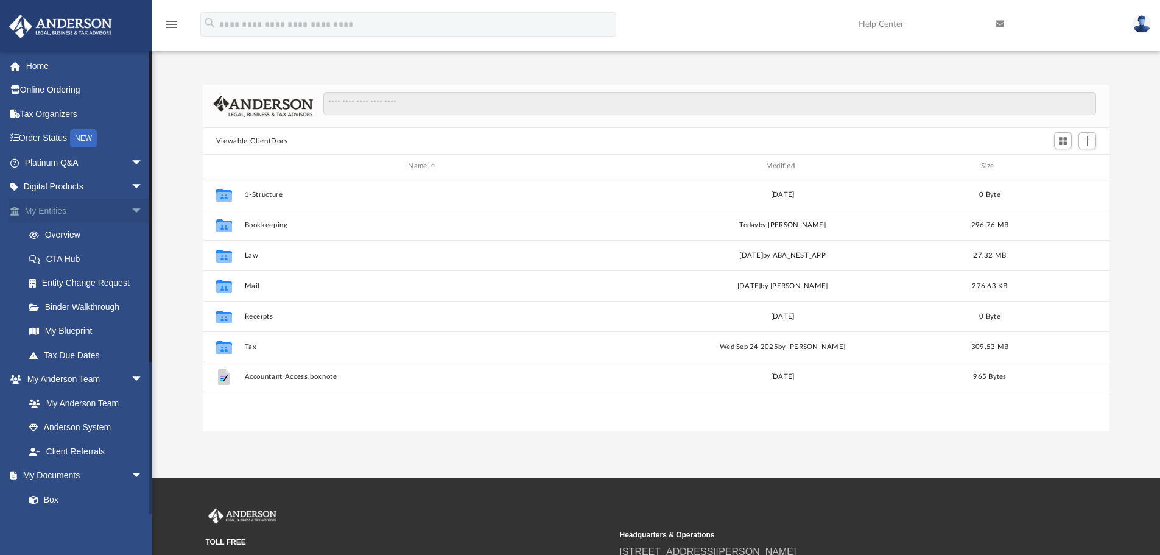
click at [131, 210] on span "arrow_drop_down" at bounding box center [143, 210] width 24 height 25
click at [131, 236] on span "arrow_drop_down" at bounding box center [143, 235] width 24 height 25
click at [131, 376] on span "arrow_drop_down" at bounding box center [143, 379] width 24 height 25
click at [131, 256] on span "arrow_drop_down" at bounding box center [143, 259] width 24 height 25
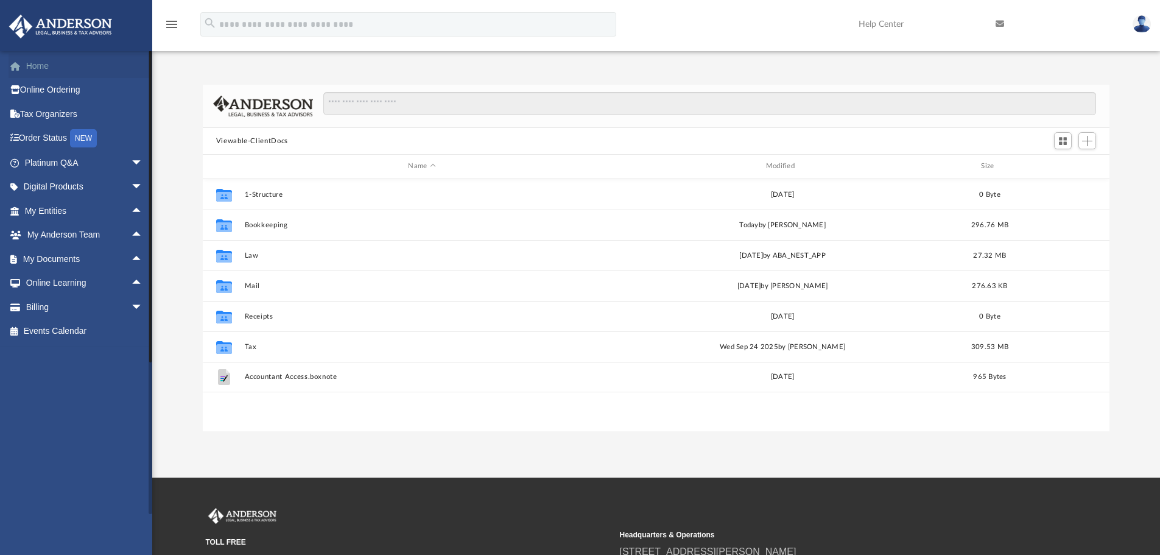
click at [32, 65] on link "Home" at bounding box center [85, 66] width 153 height 24
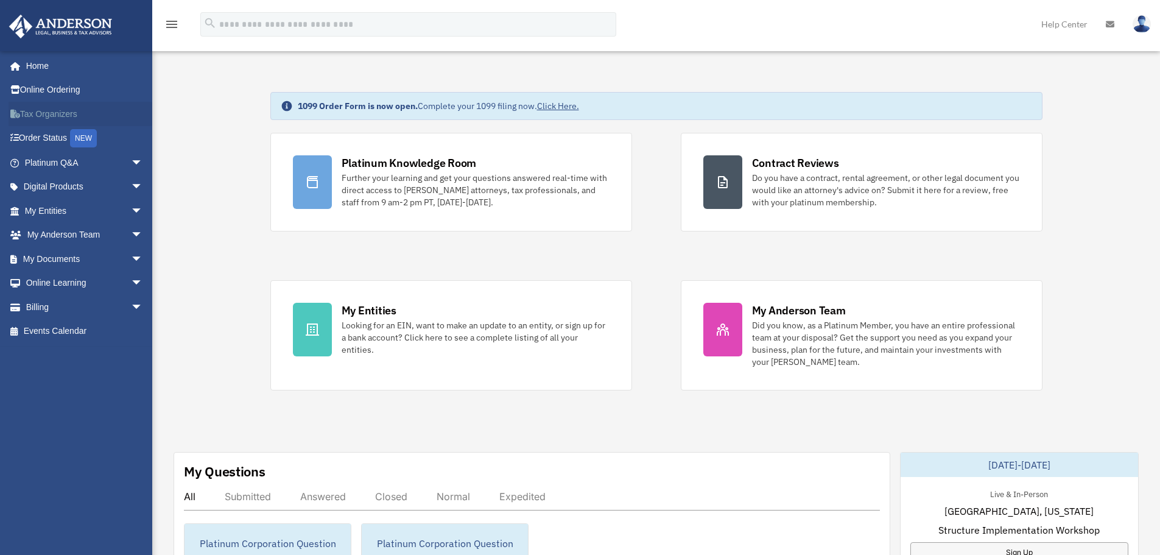
click at [47, 111] on link "Tax Organizers" at bounding box center [85, 114] width 153 height 24
click at [43, 135] on link "Order Status NEW" at bounding box center [85, 138] width 153 height 25
click at [55, 100] on link "Online Ordering" at bounding box center [85, 90] width 153 height 24
click at [47, 162] on link "Platinum Q&A arrow_drop_down" at bounding box center [85, 162] width 153 height 24
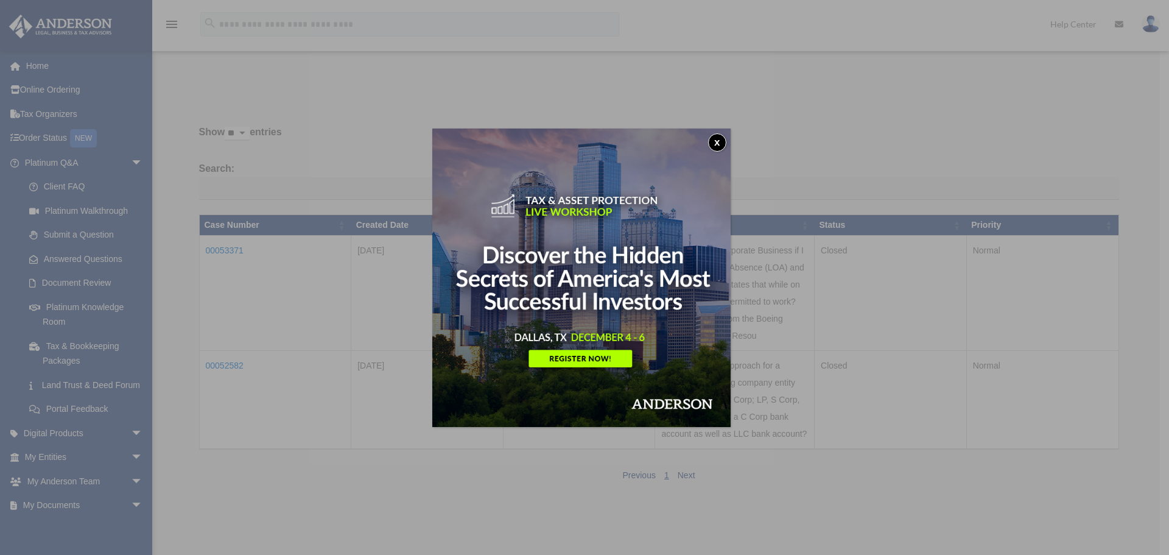
click at [719, 139] on button "x" at bounding box center [717, 142] width 18 height 18
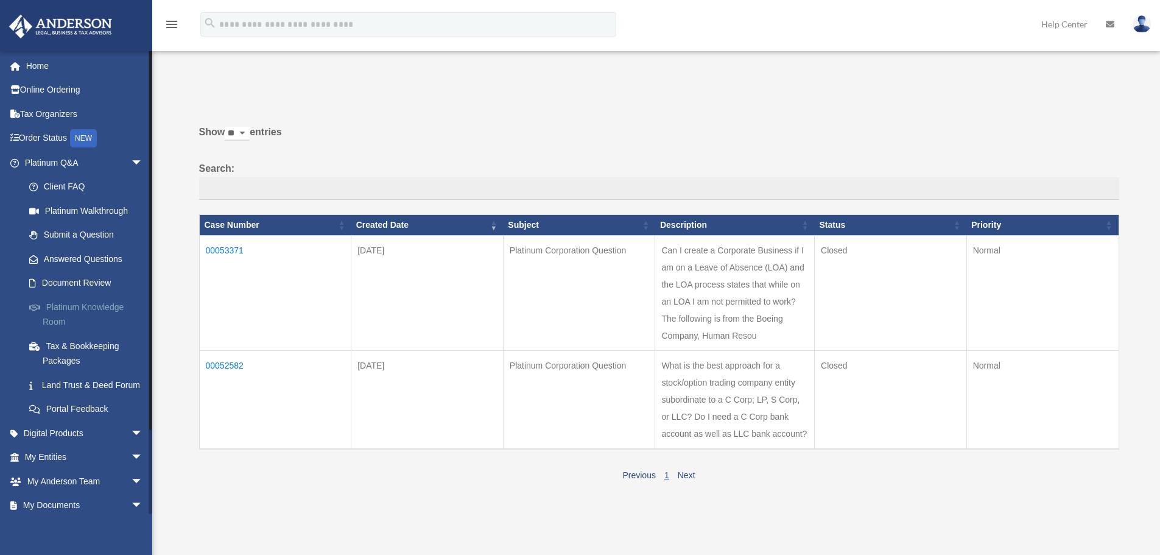
click at [64, 309] on link "Platinum Knowledge Room" at bounding box center [89, 314] width 144 height 39
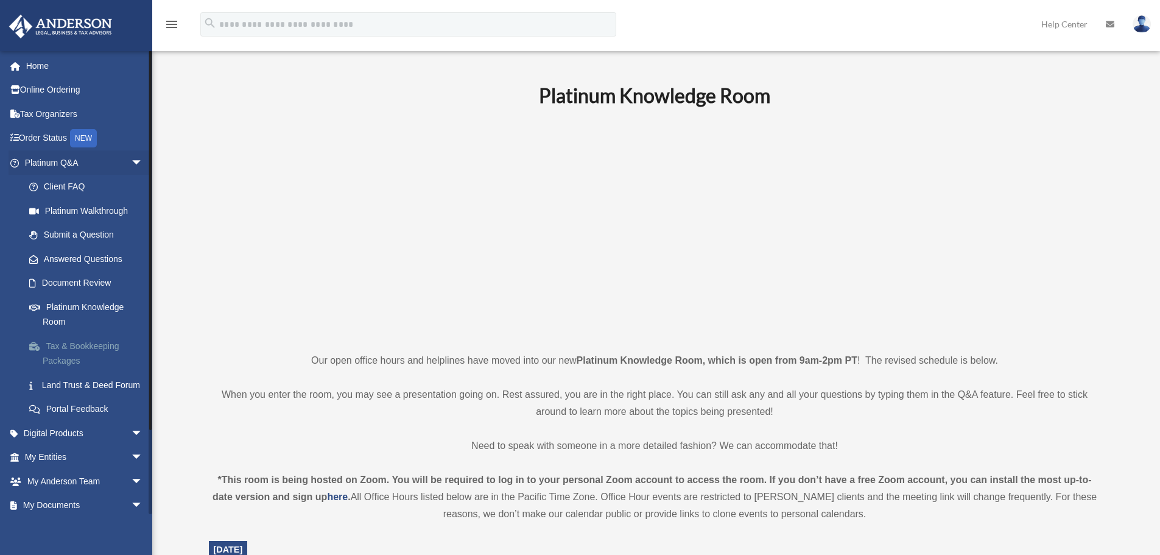
click at [90, 346] on link "Tax & Bookkeeping Packages" at bounding box center [89, 353] width 144 height 39
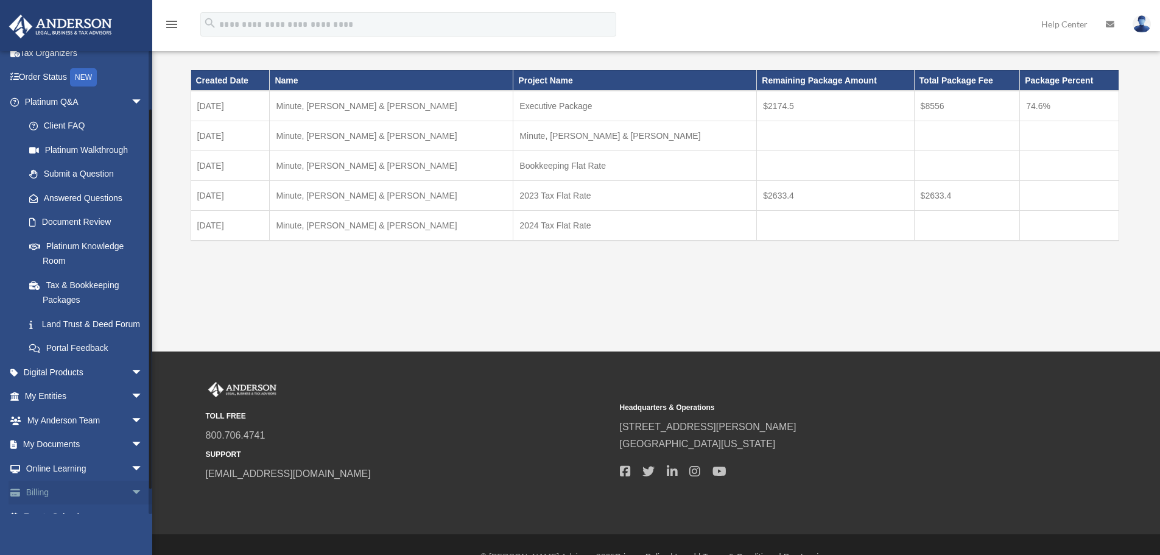
scroll to position [93, 0]
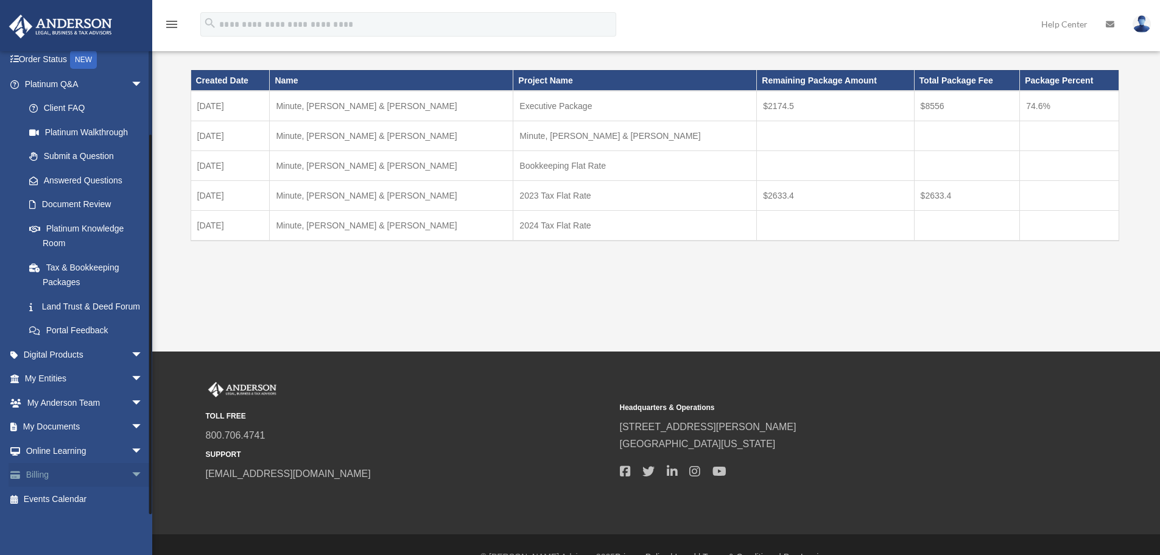
click at [131, 472] on span "arrow_drop_down" at bounding box center [143, 475] width 24 height 25
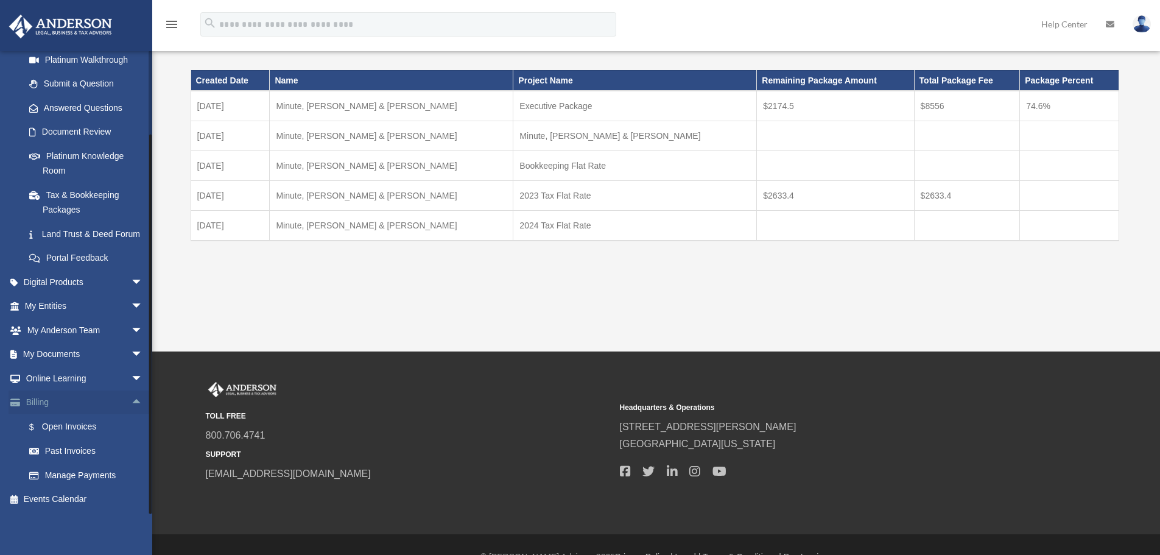
scroll to position [166, 0]
click at [76, 452] on link "Past Invoices" at bounding box center [89, 451] width 144 height 24
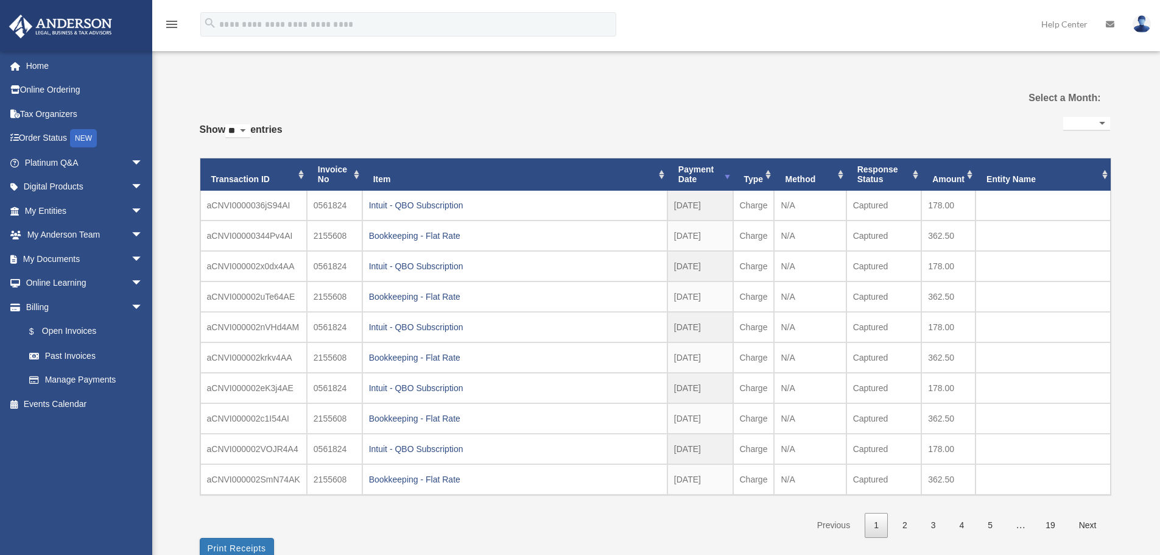
select select
click at [902, 528] on link "2" at bounding box center [904, 525] width 23 height 25
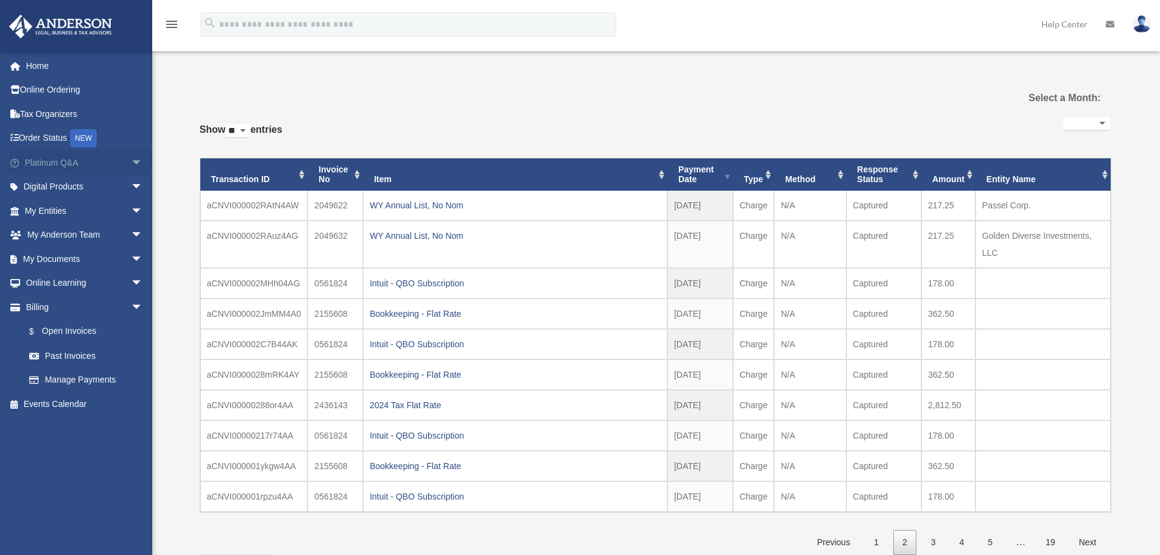
click at [131, 168] on span "arrow_drop_down" at bounding box center [143, 162] width 24 height 25
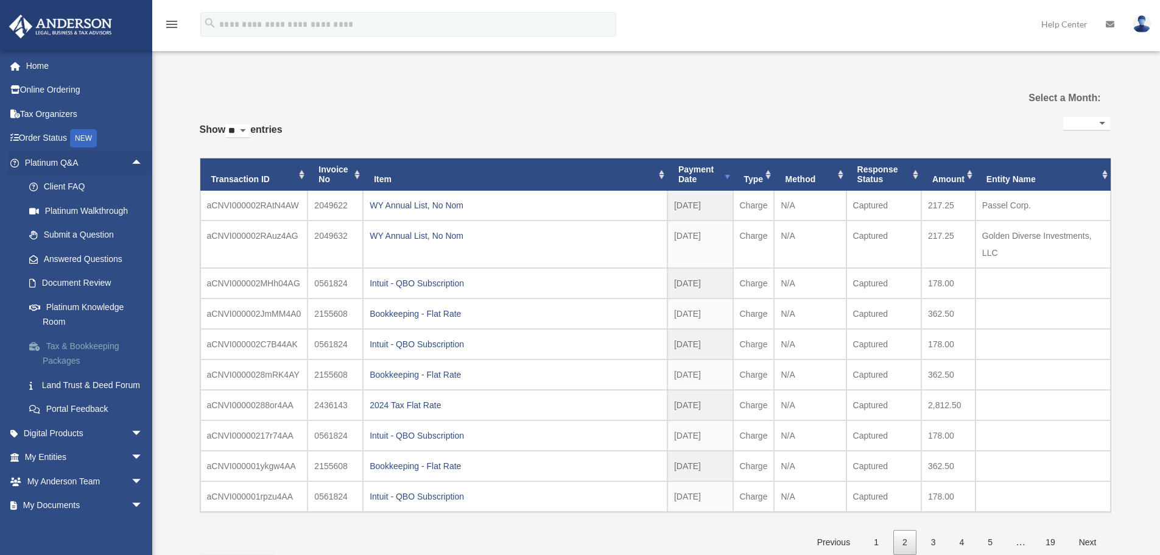
click at [62, 342] on link "Tax & Bookkeeping Packages" at bounding box center [89, 353] width 144 height 39
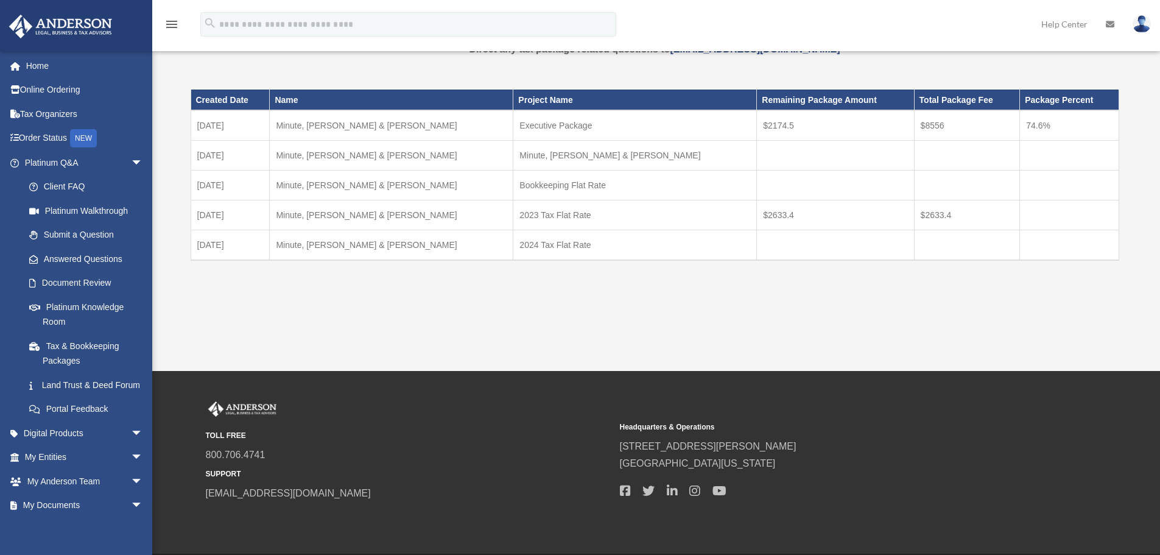
scroll to position [61, 0]
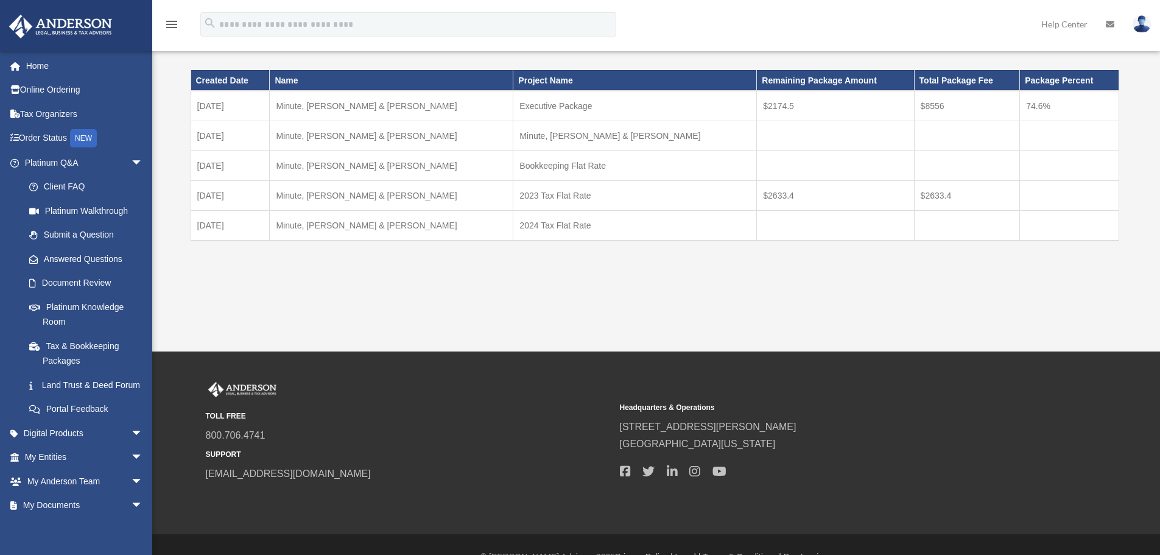
click at [757, 224] on td at bounding box center [835, 226] width 157 height 30
click at [1020, 225] on td at bounding box center [1069, 226] width 99 height 30
click at [69, 161] on link "Platinum Q&A arrow_drop_down" at bounding box center [85, 162] width 153 height 24
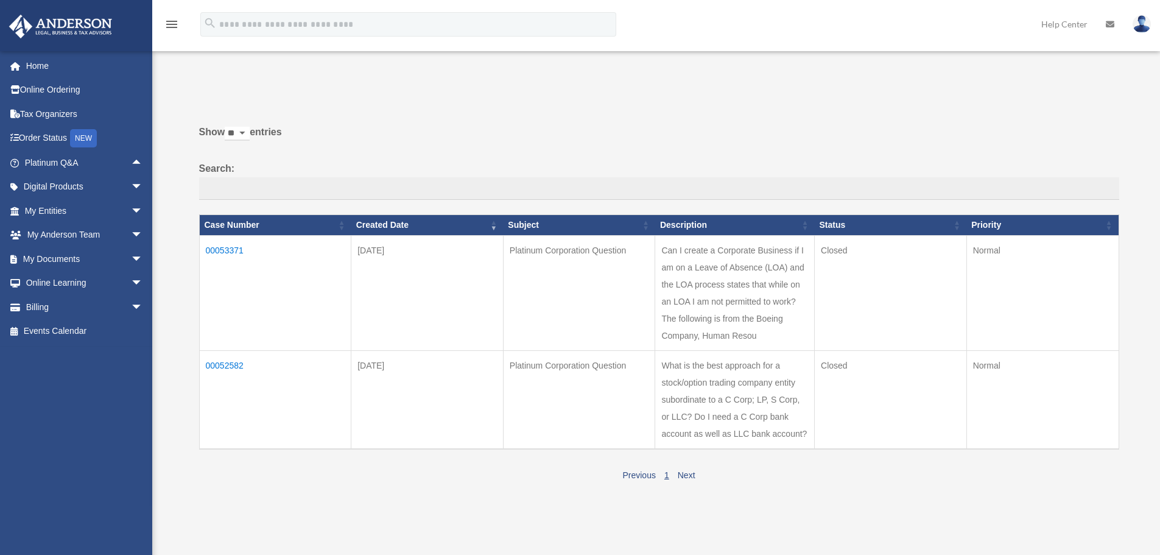
click at [1142, 23] on img at bounding box center [1142, 24] width 18 height 18
click at [920, 105] on link "Logout" at bounding box center [959, 106] width 122 height 25
